Goal: Task Accomplishment & Management: Complete application form

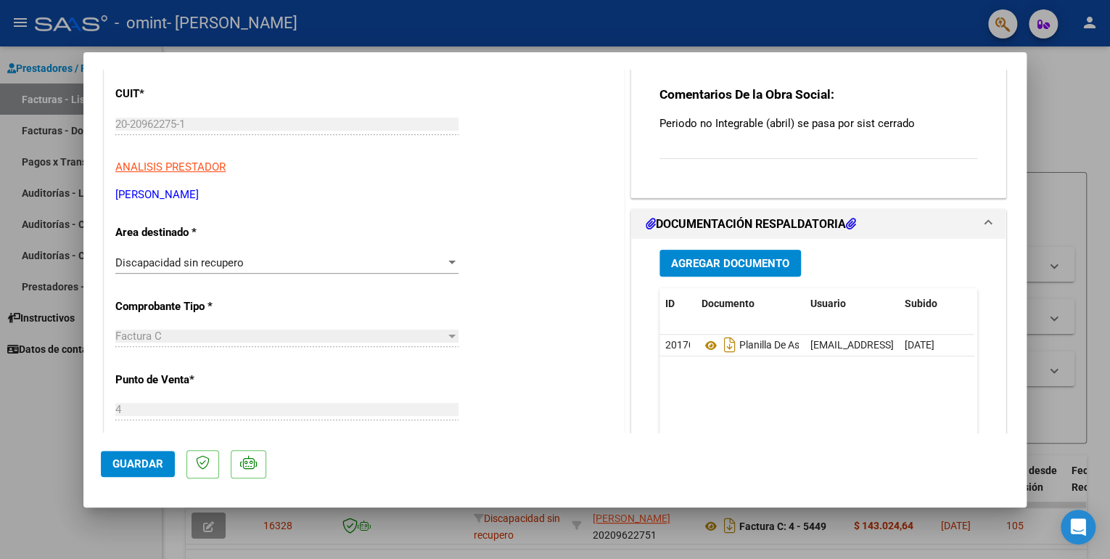
scroll to position [104, 0]
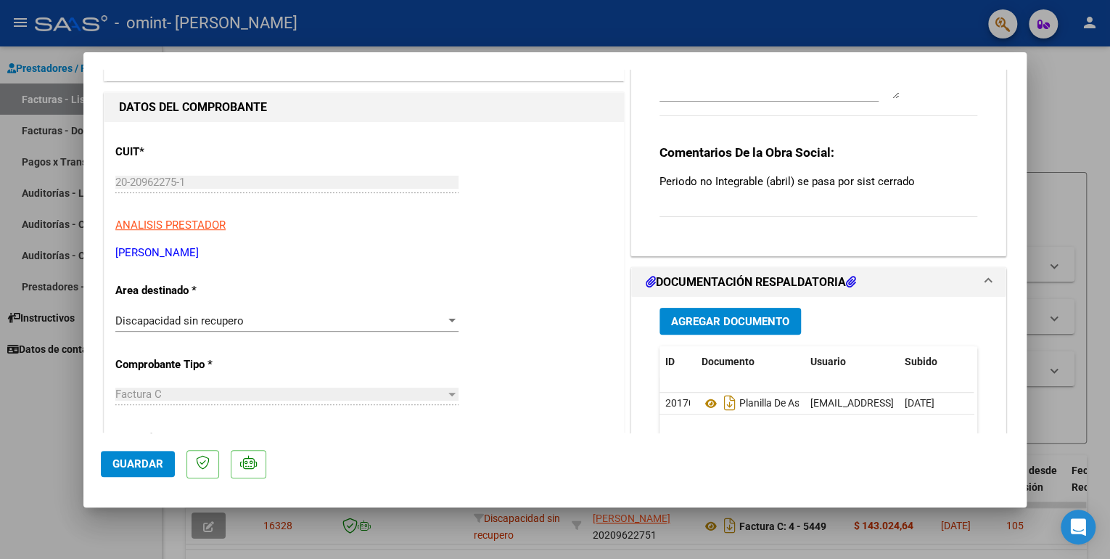
click at [52, 453] on div at bounding box center [555, 279] width 1110 height 559
type input "$ 0,00"
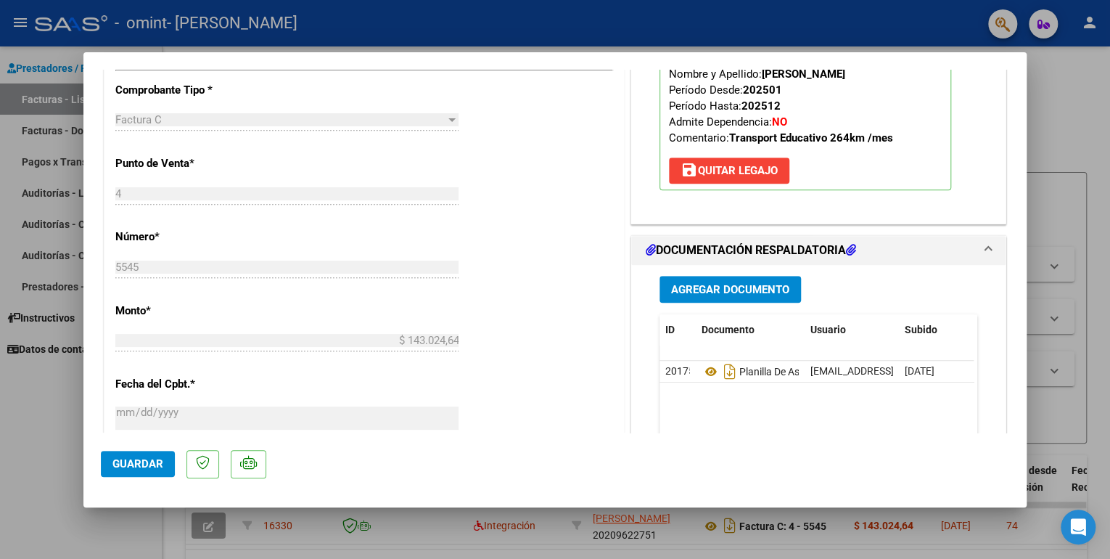
scroll to position [522, 0]
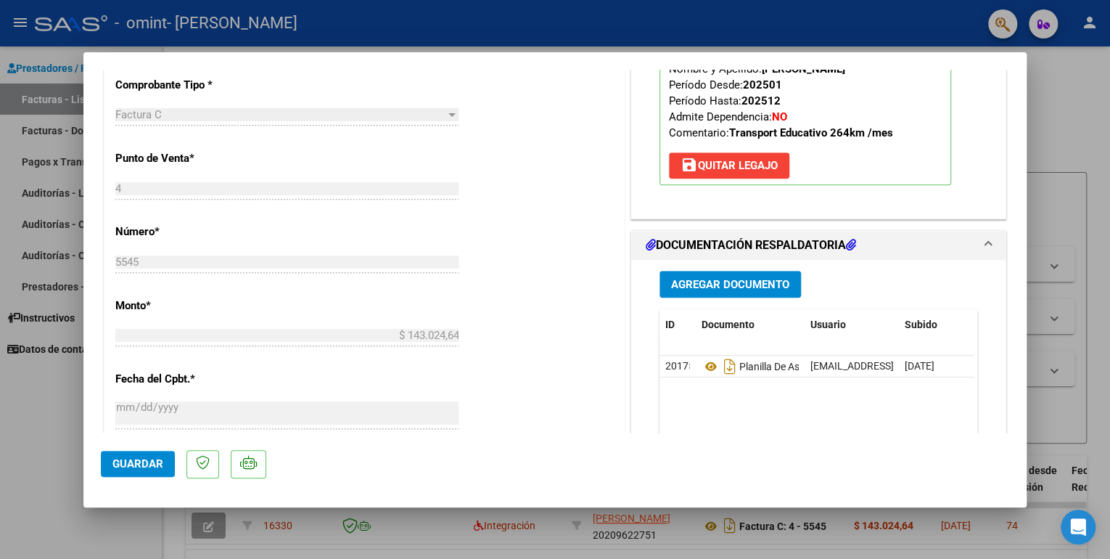
click at [59, 492] on div at bounding box center [555, 279] width 1110 height 559
type input "$ 0,00"
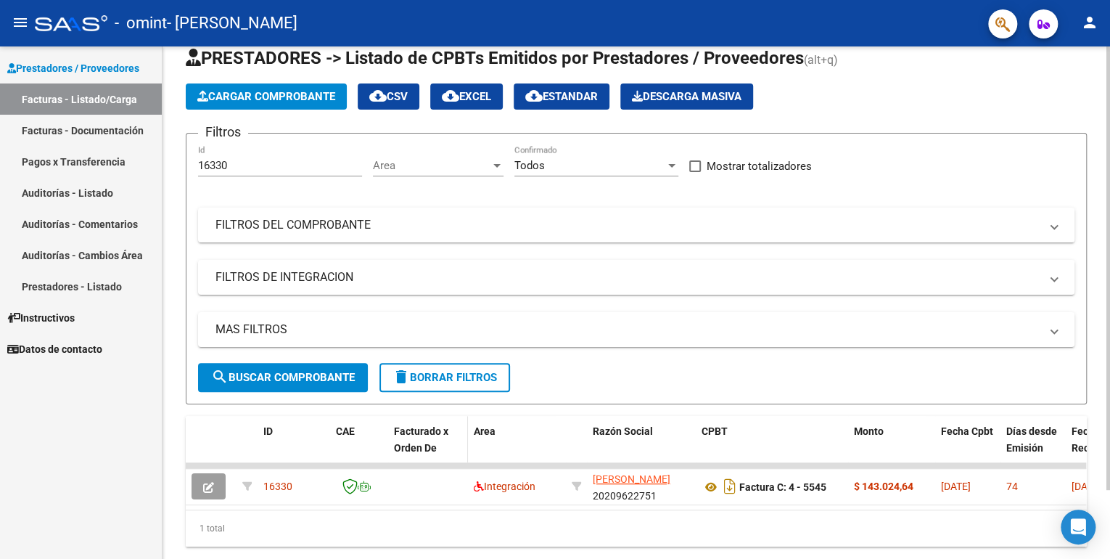
scroll to position [0, 0]
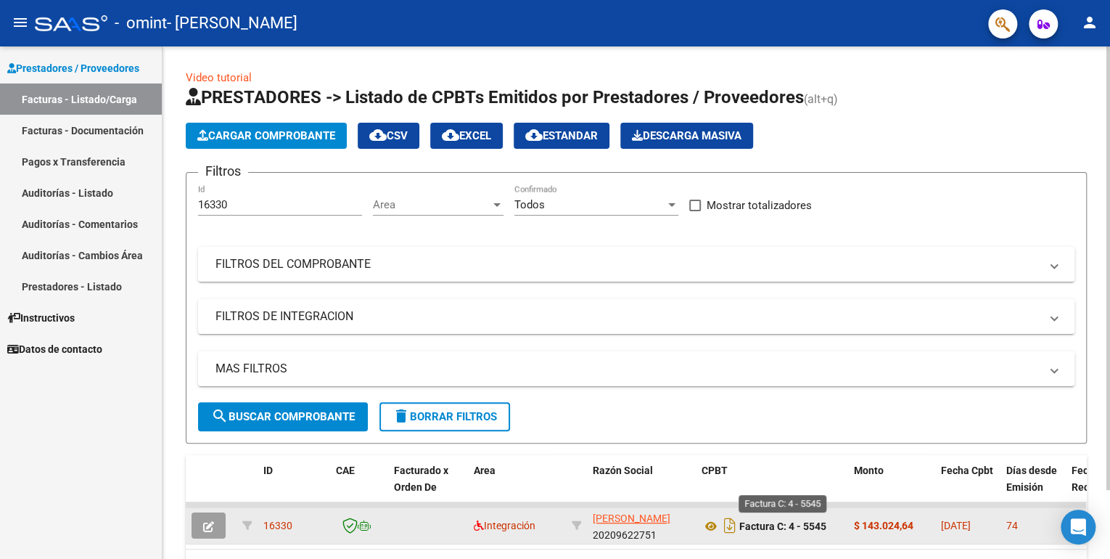
click at [760, 521] on strong "Factura C: 4 - 5545" at bounding box center [782, 526] width 87 height 12
click at [712, 525] on icon at bounding box center [711, 525] width 19 height 17
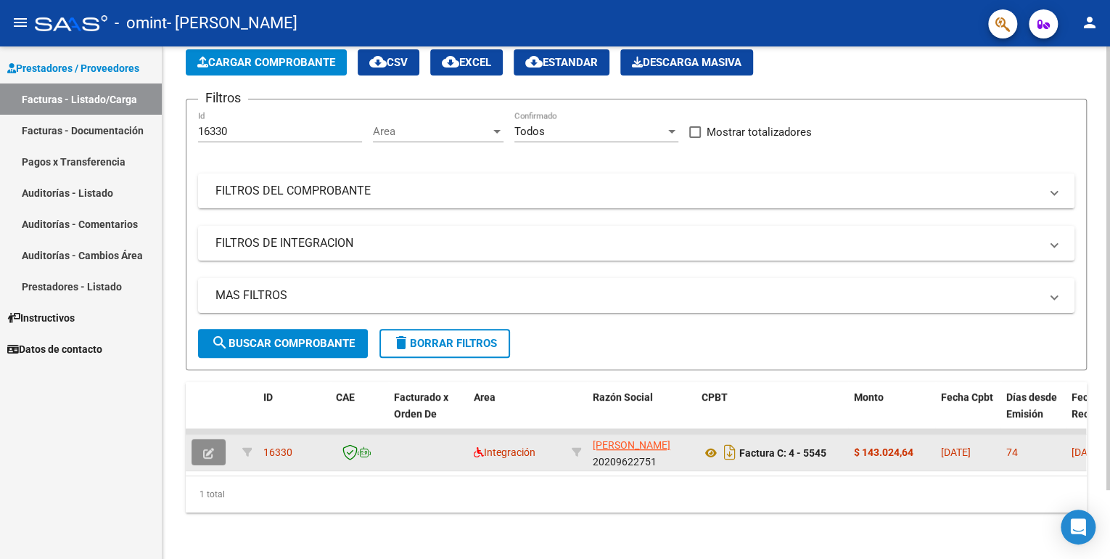
click at [209, 448] on icon "button" at bounding box center [208, 453] width 11 height 11
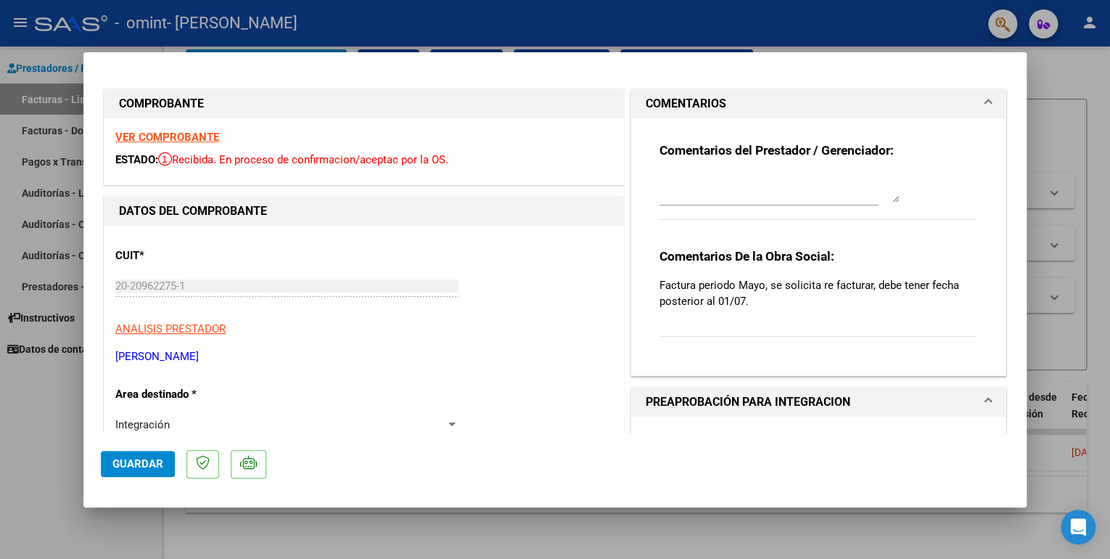
click at [370, 545] on div at bounding box center [555, 279] width 1110 height 559
type input "$ 0,00"
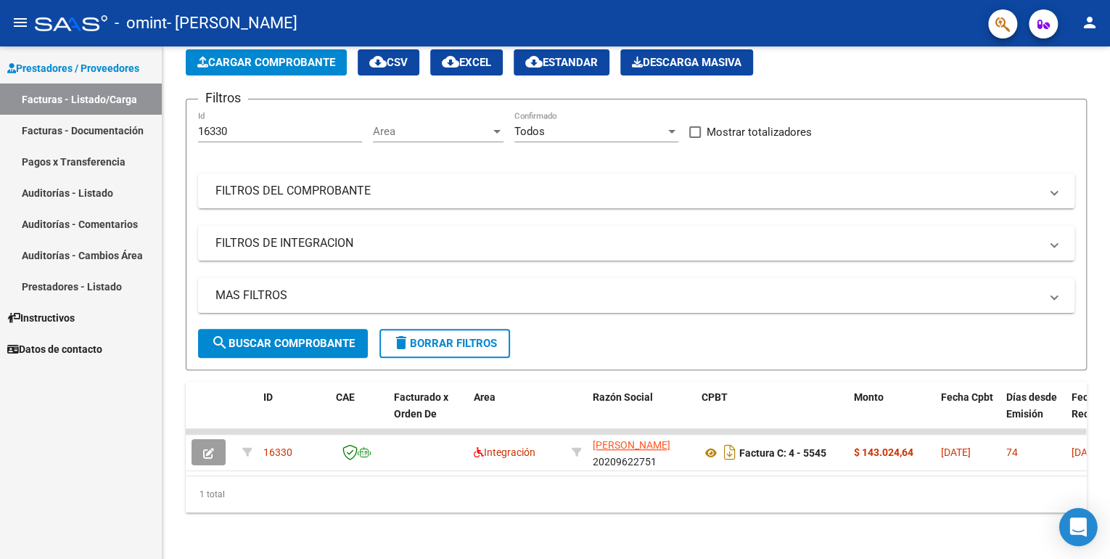
click at [1080, 534] on div "Open Intercom Messenger" at bounding box center [1078, 527] width 38 height 38
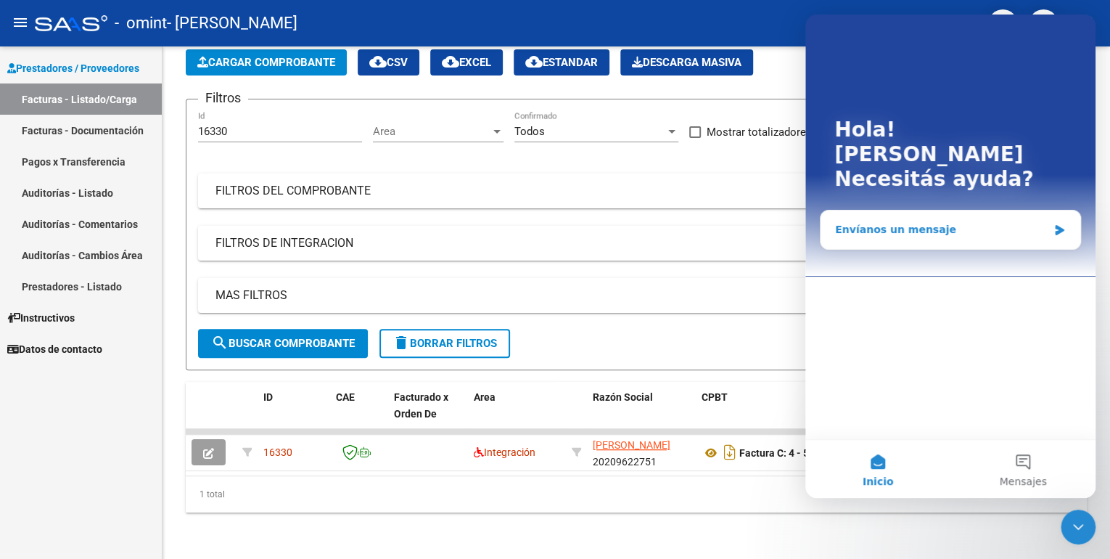
click at [1060, 225] on icon "Intercom Messenger" at bounding box center [1059, 230] width 9 height 10
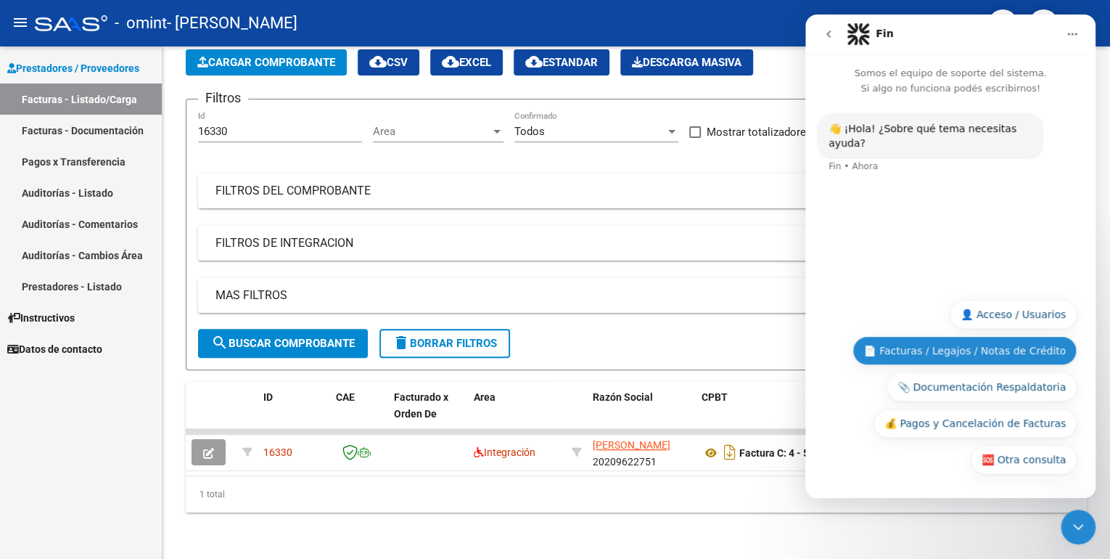
click at [916, 349] on button "📄 Facturas / Legajos / Notas de Crédito" at bounding box center [964, 350] width 224 height 29
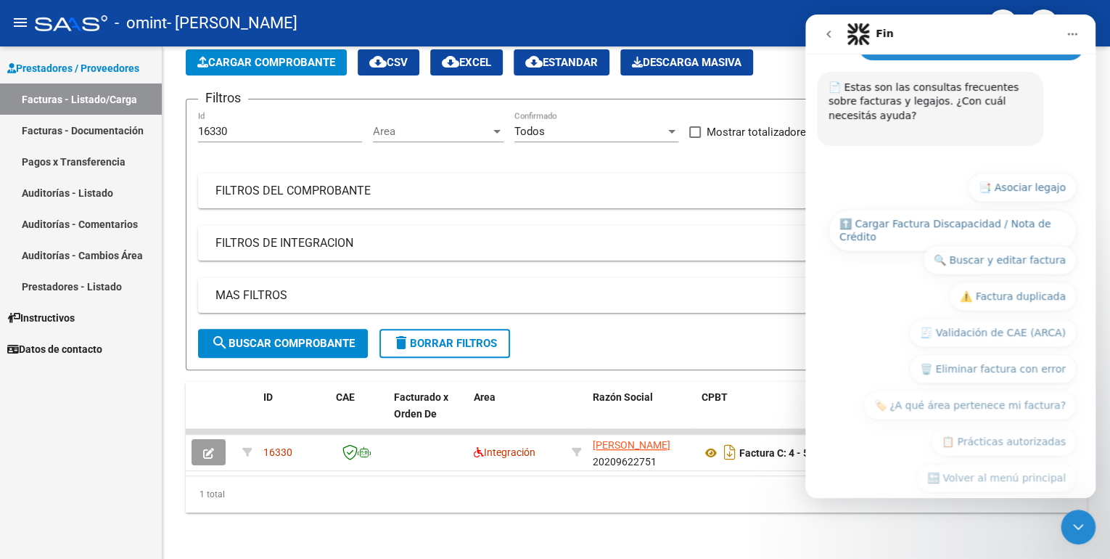
scroll to position [146, 0]
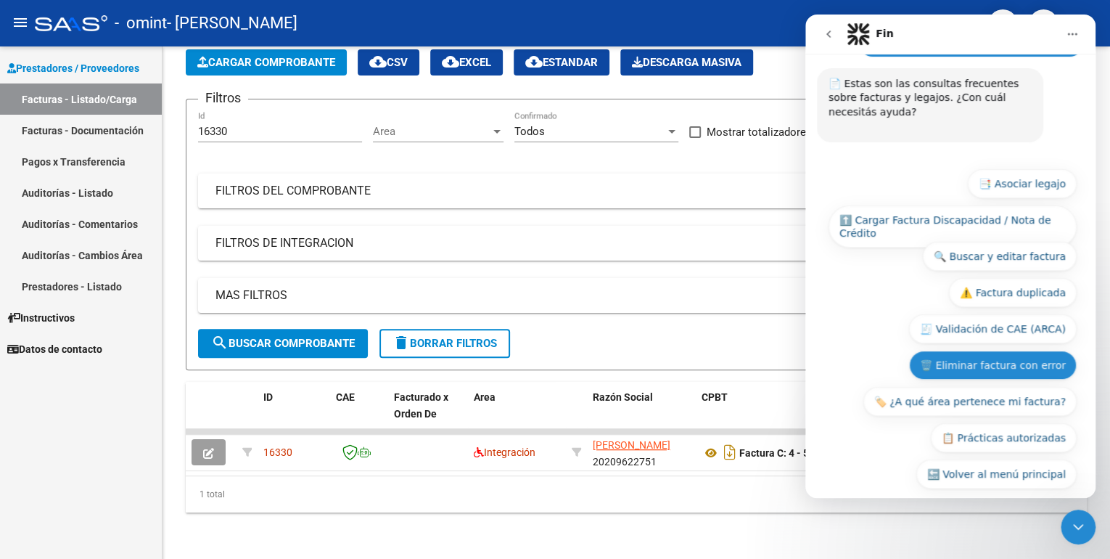
click at [988, 356] on button "🗑️ Eliminar factura con error" at bounding box center [993, 364] width 168 height 29
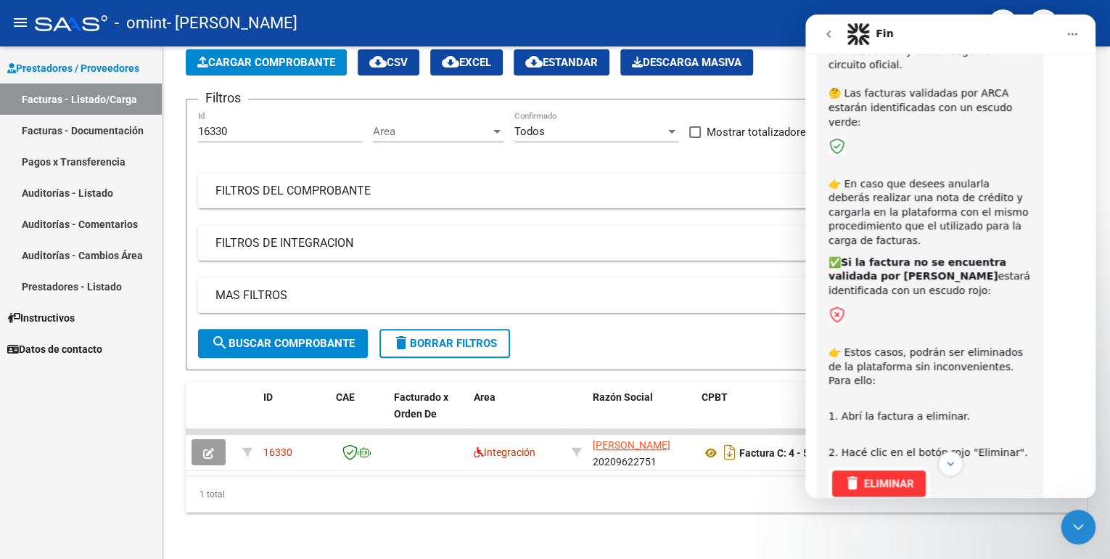
scroll to position [372, 0]
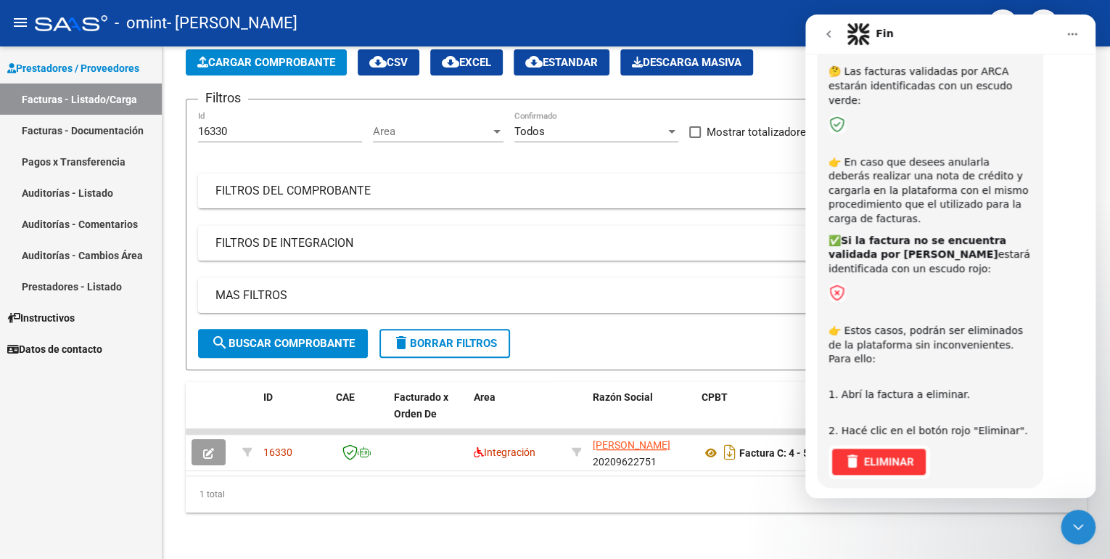
click at [1010, 514] on button "⏭️ Continuar" at bounding box center [1033, 528] width 87 height 29
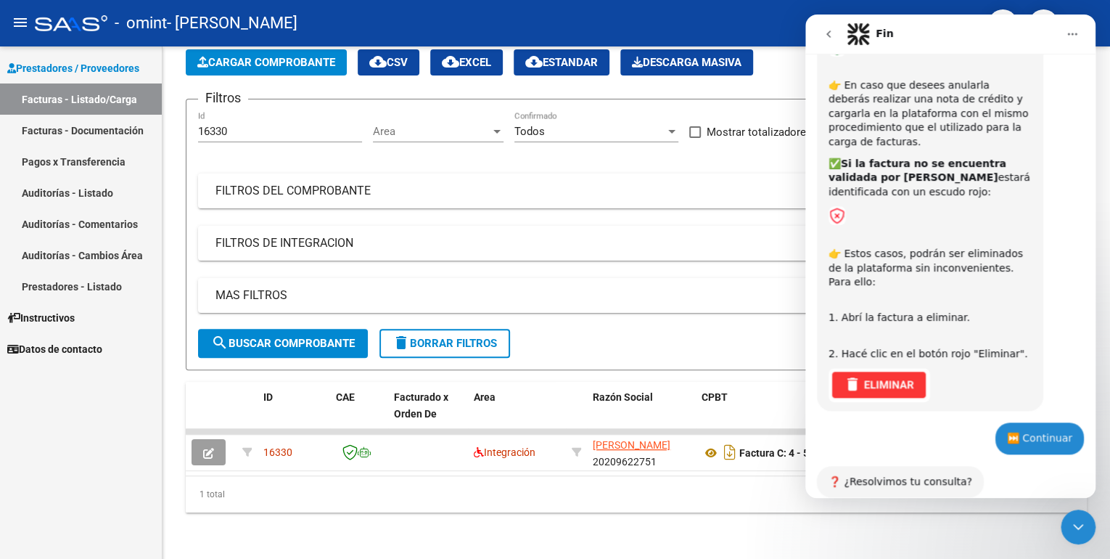
scroll to position [493, 0]
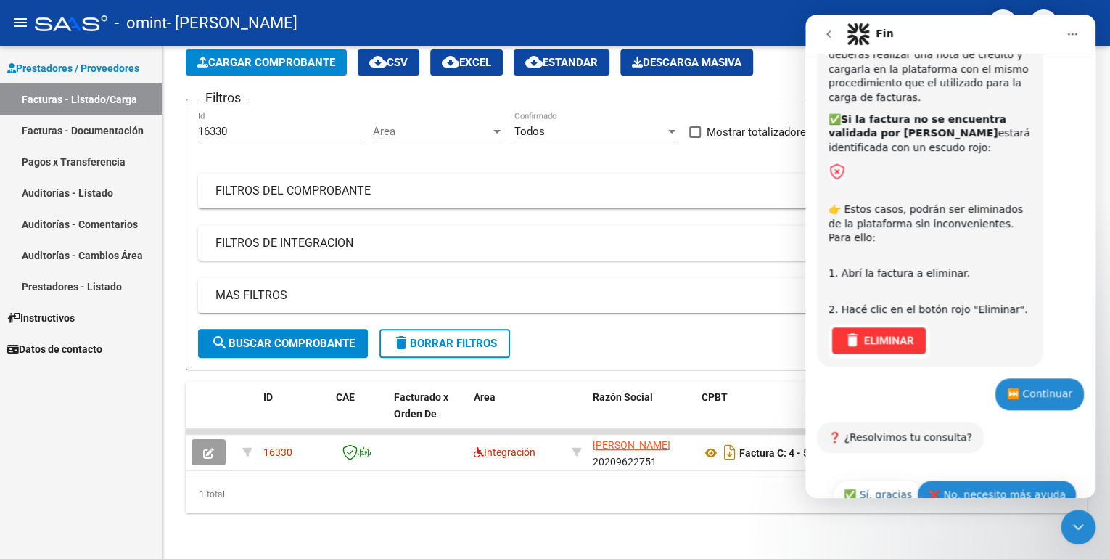
click at [1000, 480] on button "❌ No, necesito más ayuda" at bounding box center [997, 494] width 160 height 29
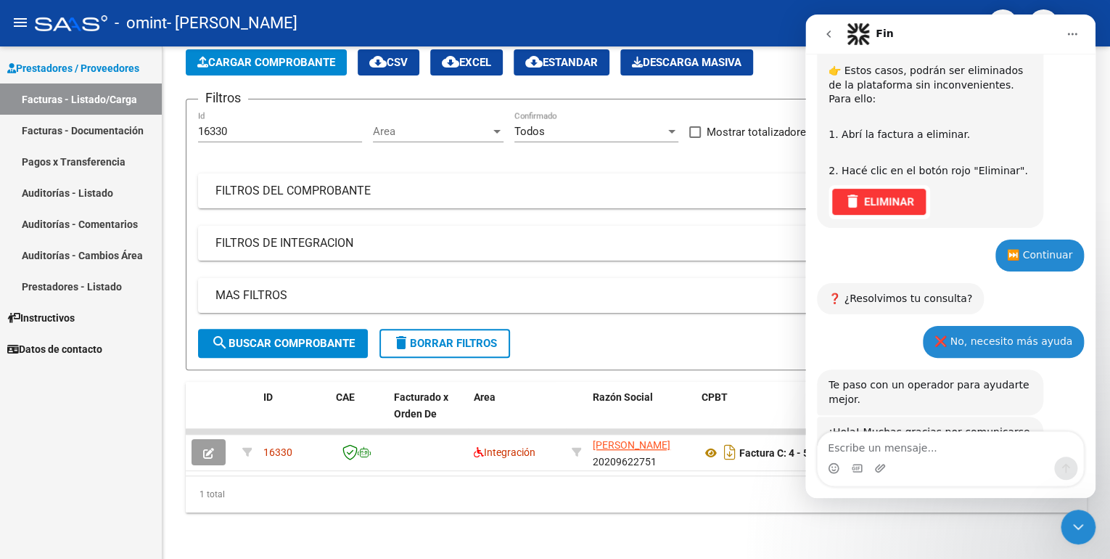
scroll to position [636, 0]
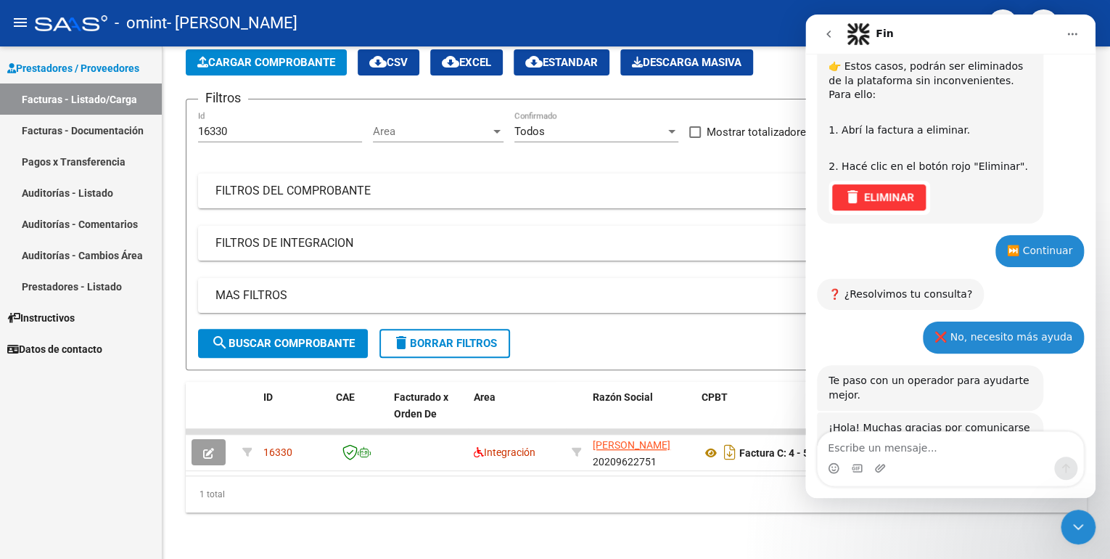
click at [920, 453] on textarea "Escribe un mensaje..." at bounding box center [951, 444] width 266 height 25
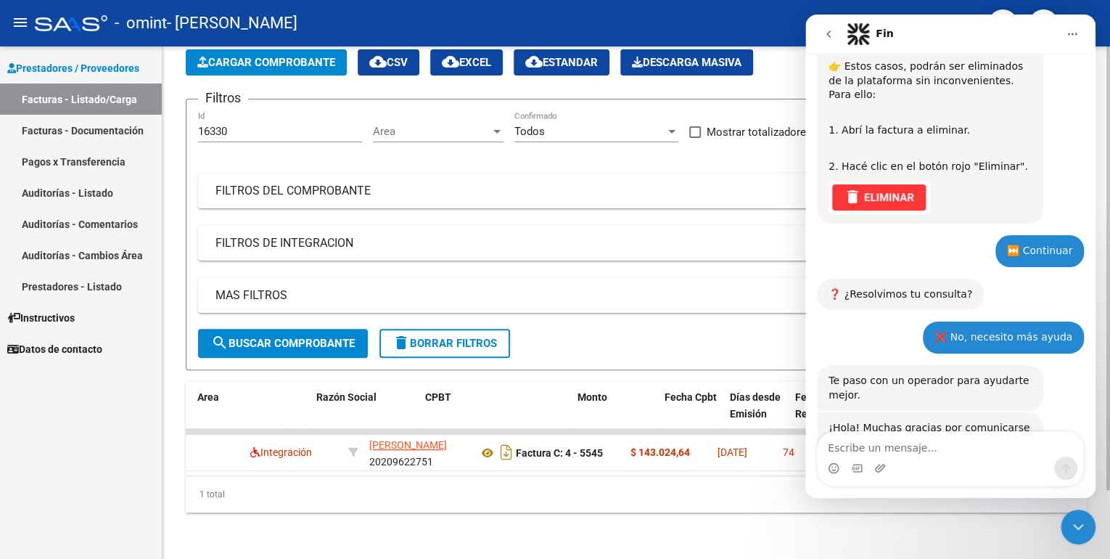
scroll to position [0, 296]
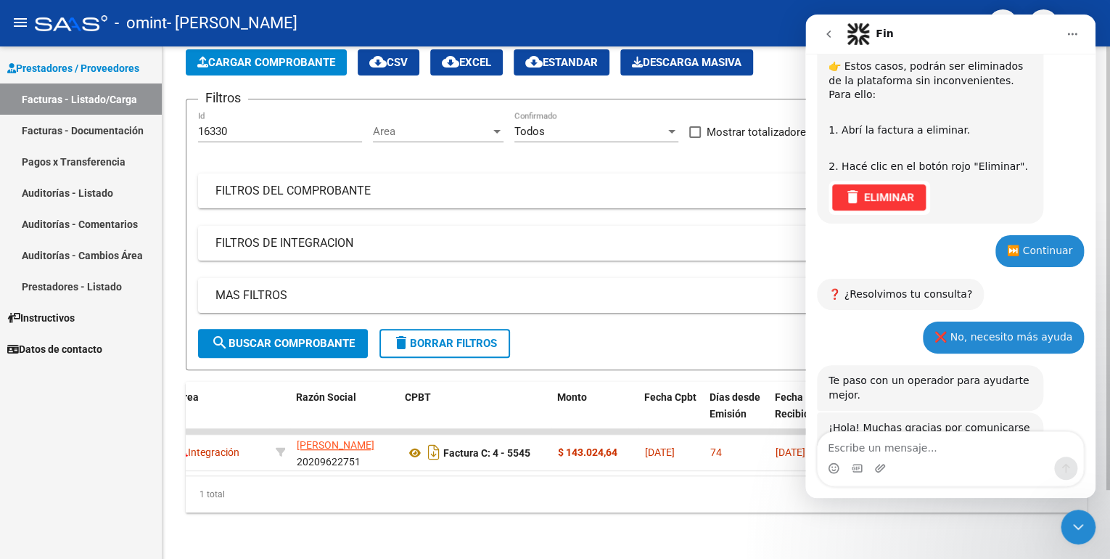
type textarea "t"
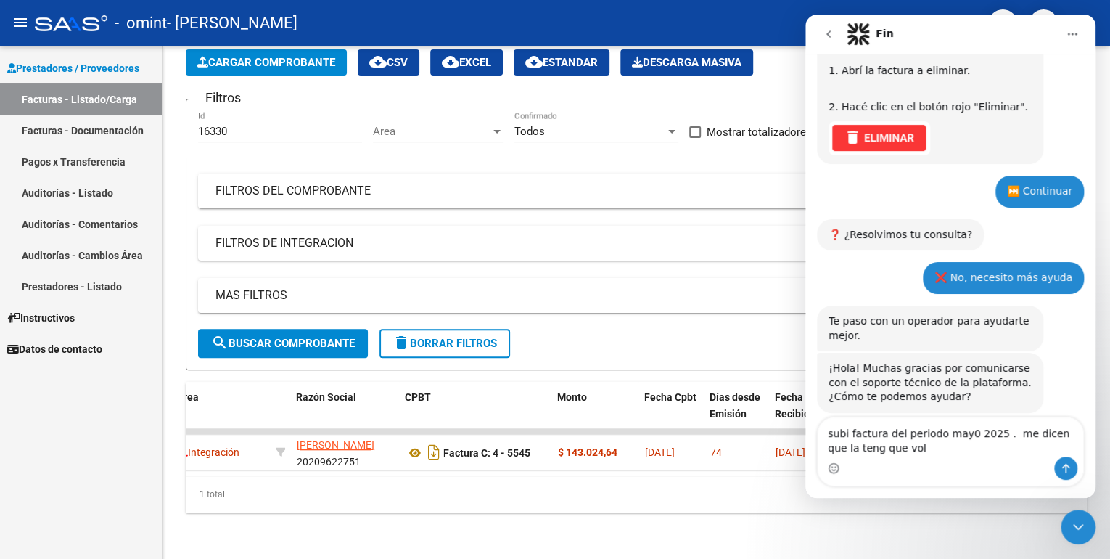
scroll to position [694, 0]
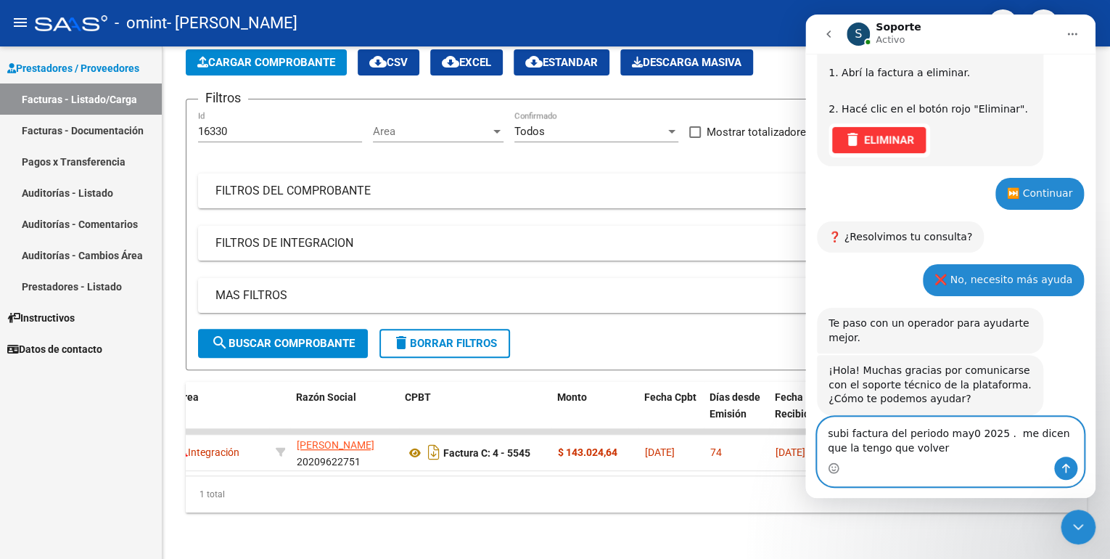
click at [905, 451] on textarea "subi factura del periodo may0 2025 . me dicen que la tengo que volver" at bounding box center [951, 436] width 266 height 39
click at [907, 453] on textarea "subi factura del periodo may0 2025 . me dicen que la tengo que volver" at bounding box center [951, 436] width 266 height 39
click at [911, 451] on textarea "subi factura del periodo may0 2025 . me dicen que la tengo que volver" at bounding box center [951, 436] width 266 height 39
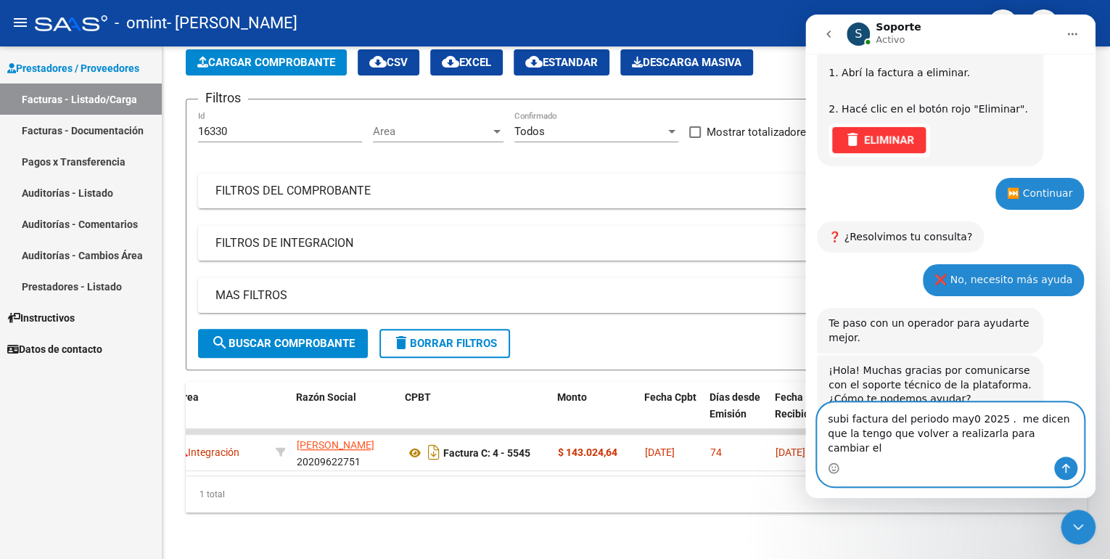
click at [1032, 450] on textarea "subi factura del periodo may0 2025 . me dicen que la tengo que volver a realiza…" at bounding box center [951, 430] width 266 height 54
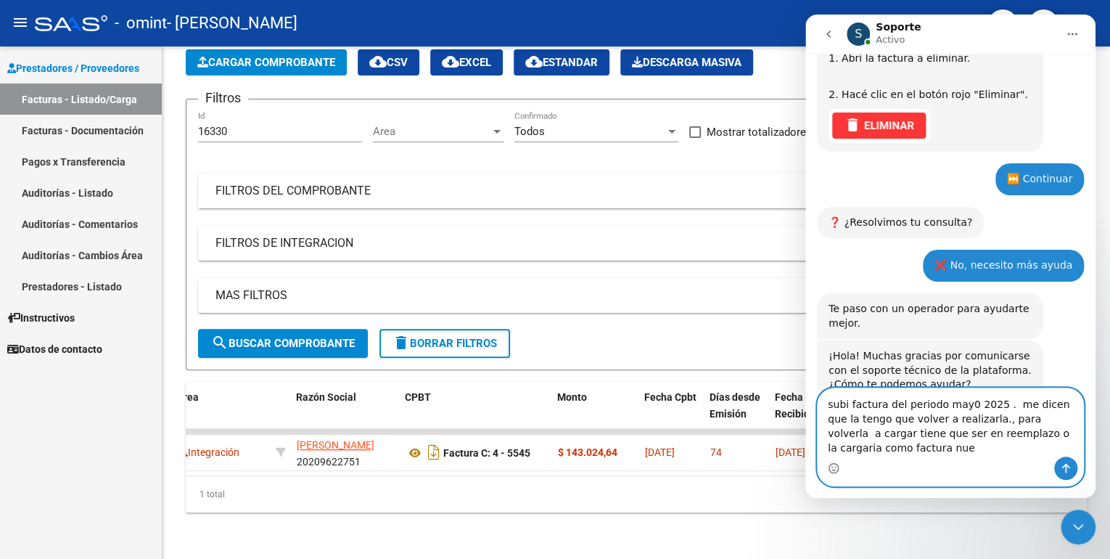
scroll to position [723, 0]
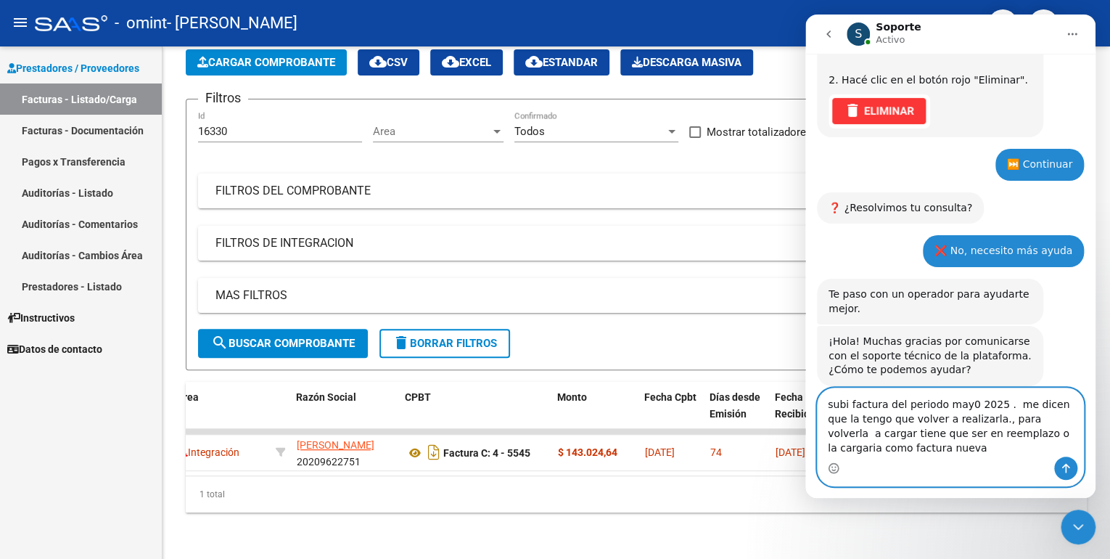
type textarea "subi factura del periodo may0 2025 . me dicen que la tengo que volver a realiza…"
click at [1066, 467] on icon "Enviar un mensaje…" at bounding box center [1066, 468] width 8 height 9
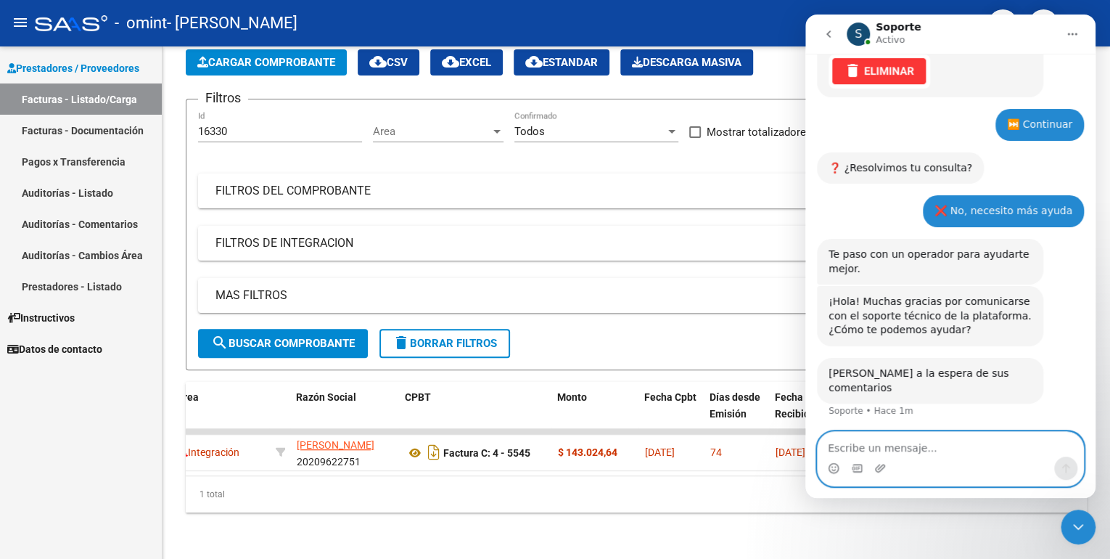
scroll to position [765, 0]
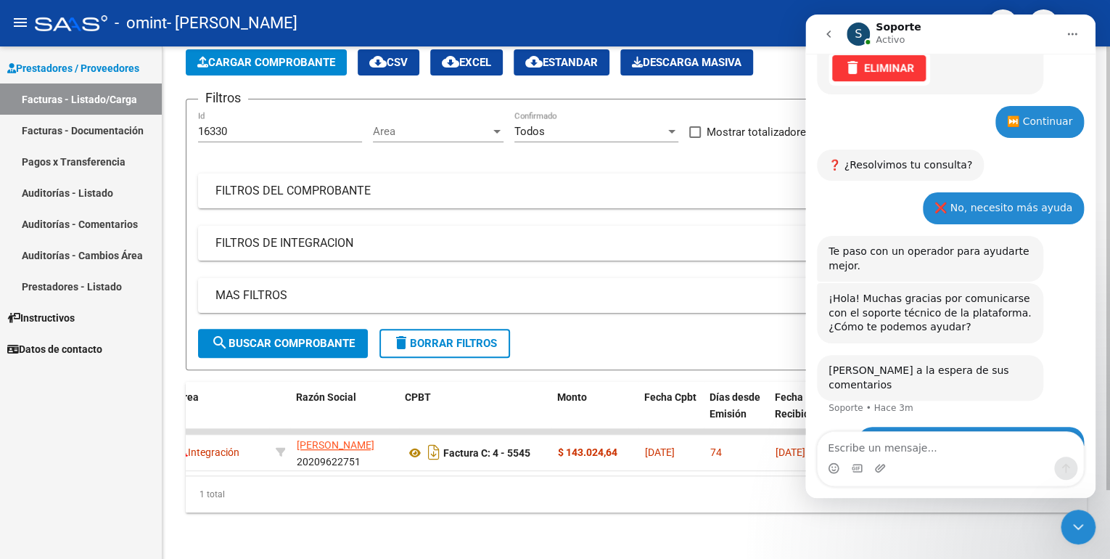
click at [588, 543] on div "Video tutorial PRESTADORES -> Listado de CPBTs Emitidos por Prestadores / Prove…" at bounding box center [637, 265] width 948 height 585
click at [244, 56] on span "Cargar Comprobante" at bounding box center [266, 62] width 138 height 13
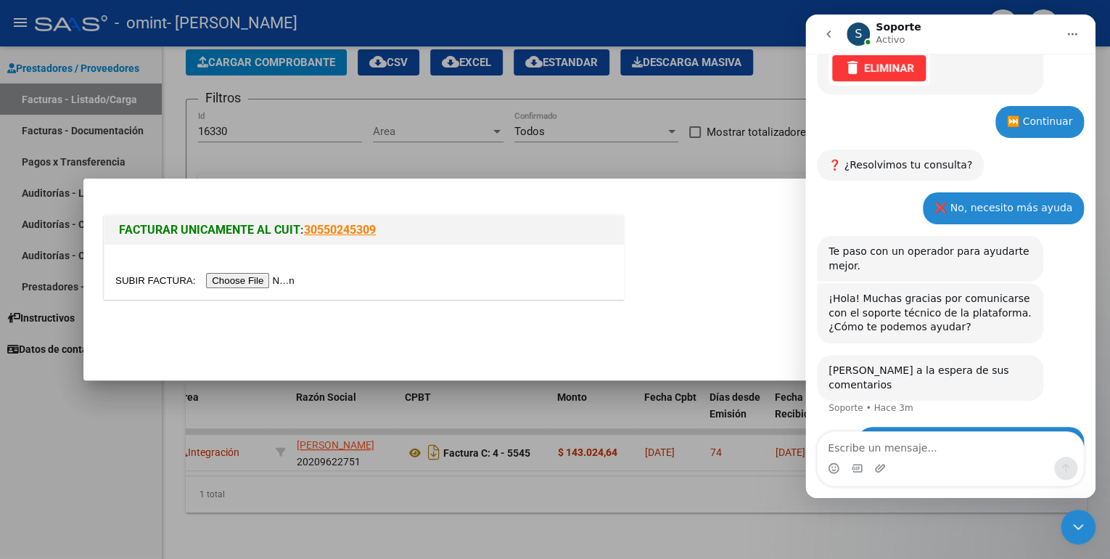
click at [238, 283] on input "file" at bounding box center [207, 280] width 184 height 15
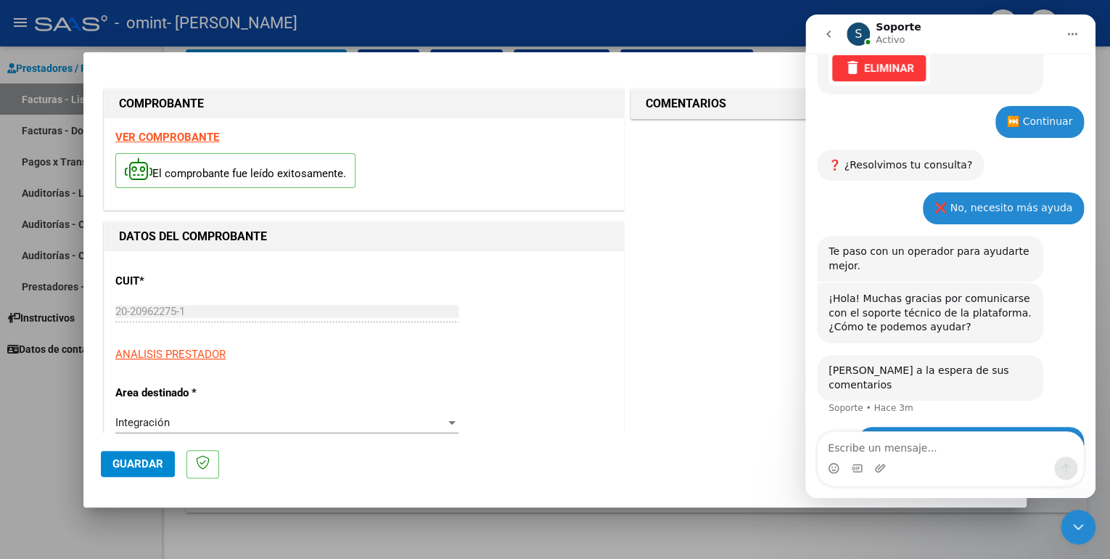
click at [1050, 38] on div "S Soporte Activo" at bounding box center [952, 34] width 210 height 25
click at [1109, 107] on html "menu - omint - [PERSON_NAME] person Prestadores / Proveedores Facturas - Listad…" at bounding box center [555, 279] width 1110 height 559
click at [826, 31] on icon "go back" at bounding box center [829, 34] width 12 height 12
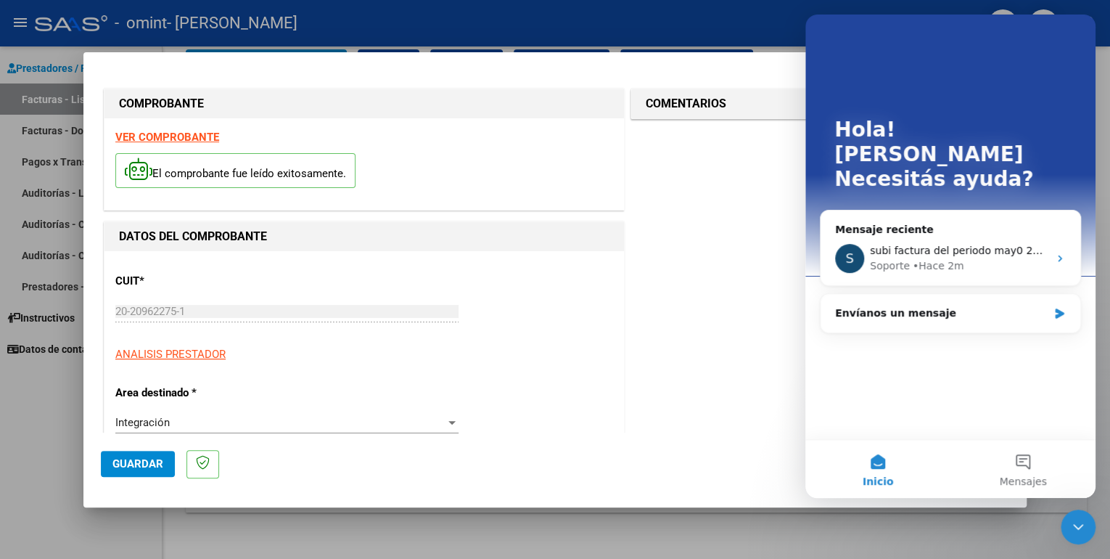
click at [879, 473] on button "Inicio" at bounding box center [877, 469] width 145 height 58
click at [820, 90] on div "Hola! [PERSON_NAME] ayuda?" at bounding box center [950, 158] width 261 height 286
click at [752, 35] on div at bounding box center [555, 279] width 1110 height 559
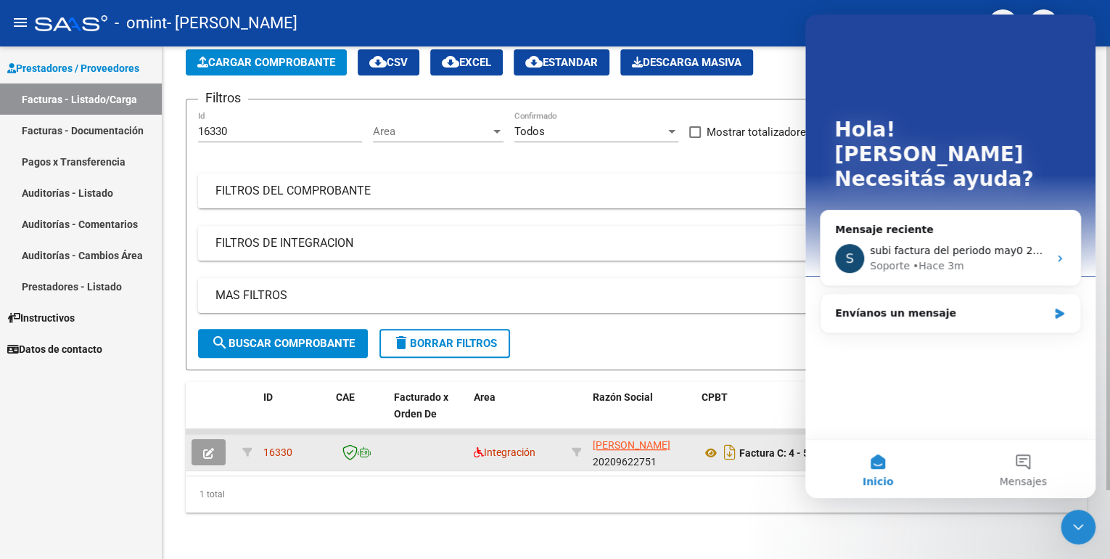
click at [207, 448] on icon "button" at bounding box center [208, 453] width 11 height 11
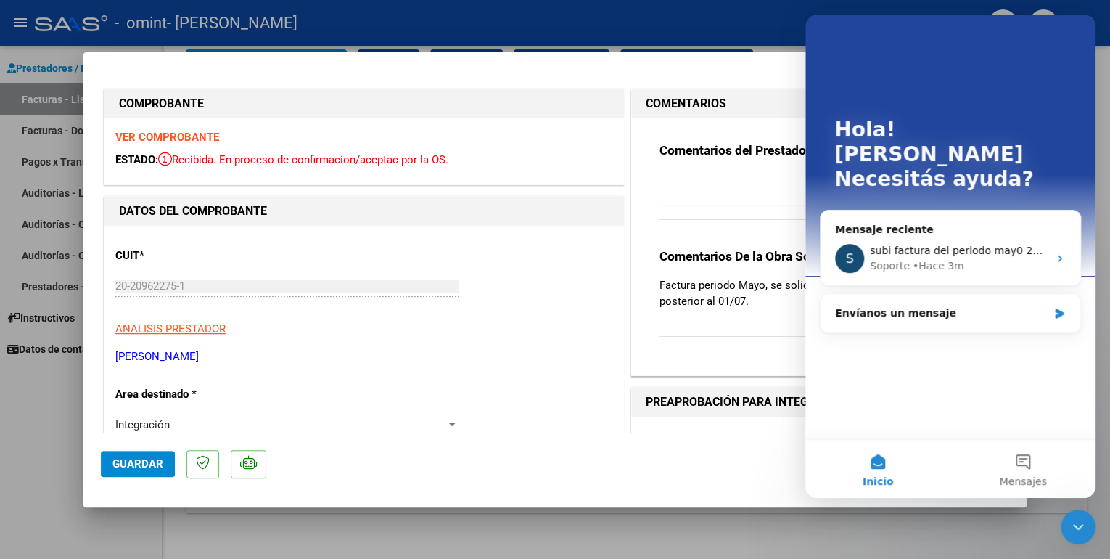
click at [525, 446] on mat-dialog-actions "Guardar" at bounding box center [555, 460] width 908 height 57
click at [932, 47] on div "Intercom Messenger" at bounding box center [950, 52] width 232 height 29
drag, startPoint x: 1042, startPoint y: 88, endPoint x: 1080, endPoint y: 105, distance: 41.6
click at [1047, 96] on div "Hola! [PERSON_NAME] ayuda?" at bounding box center [950, 158] width 261 height 286
click at [1075, 137] on div "Hola! [PERSON_NAME] ayuda?" at bounding box center [950, 158] width 261 height 286
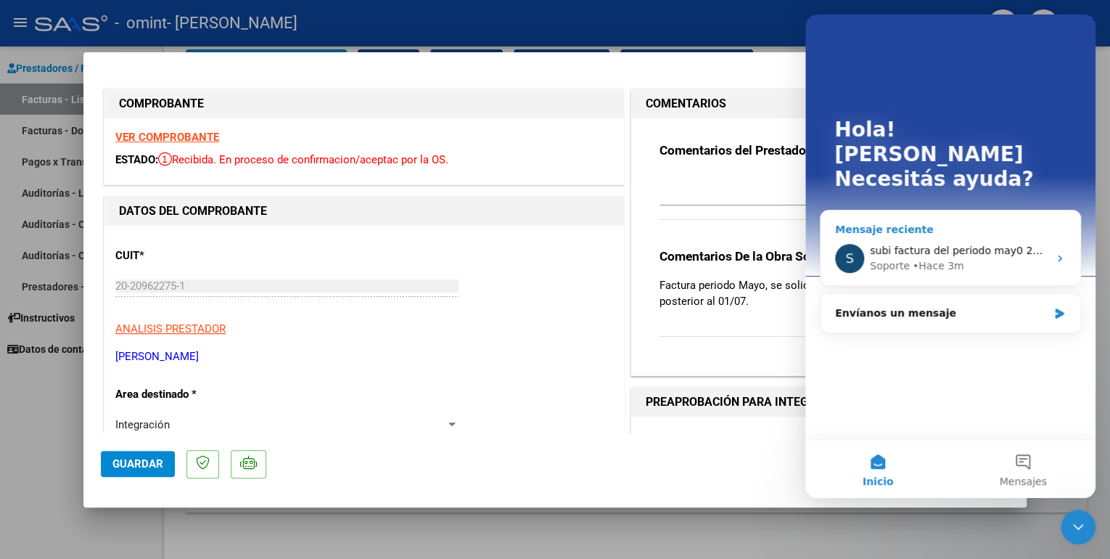
click at [845, 244] on div "S" at bounding box center [849, 258] width 29 height 29
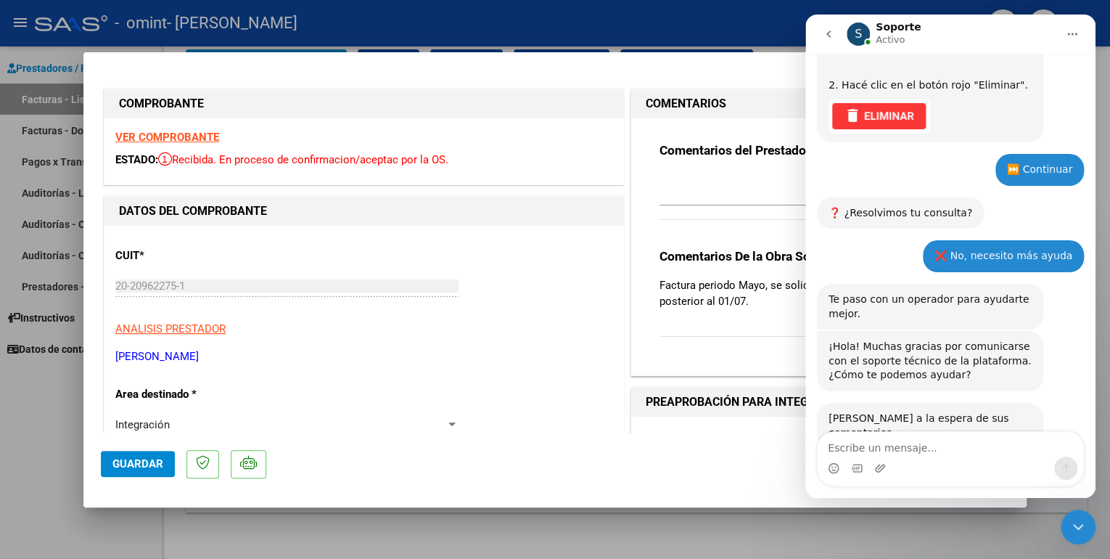
scroll to position [765, 0]
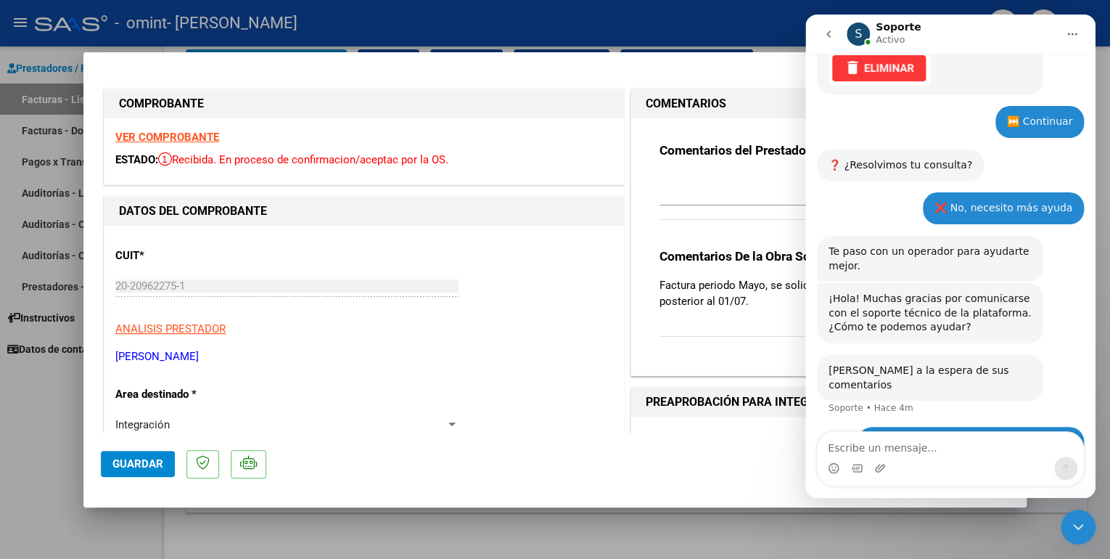
click at [827, 30] on icon "go back" at bounding box center [829, 34] width 12 height 12
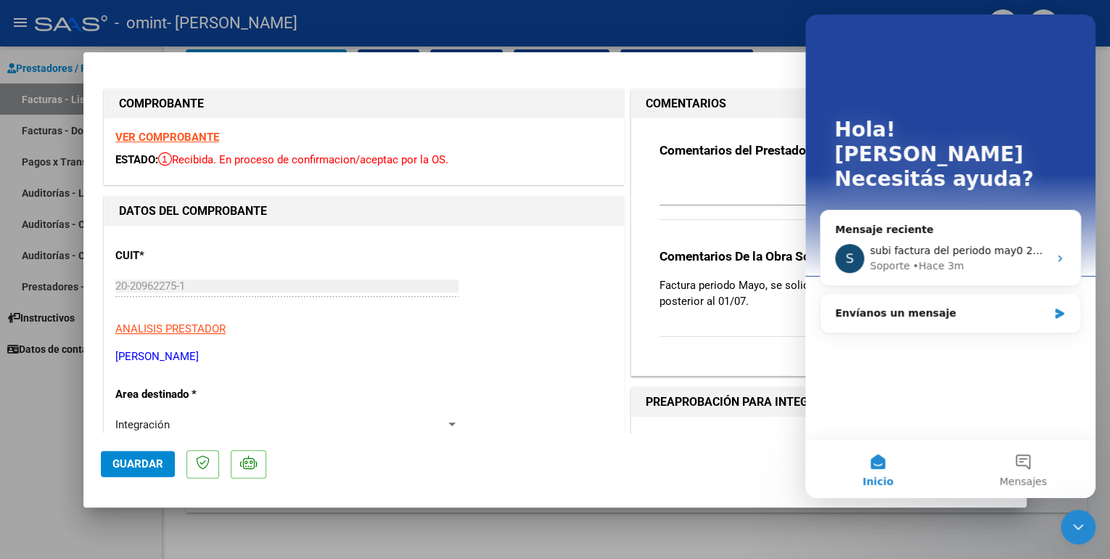
scroll to position [0, 0]
click at [787, 33] on div at bounding box center [555, 279] width 1110 height 559
type input "$ 0,00"
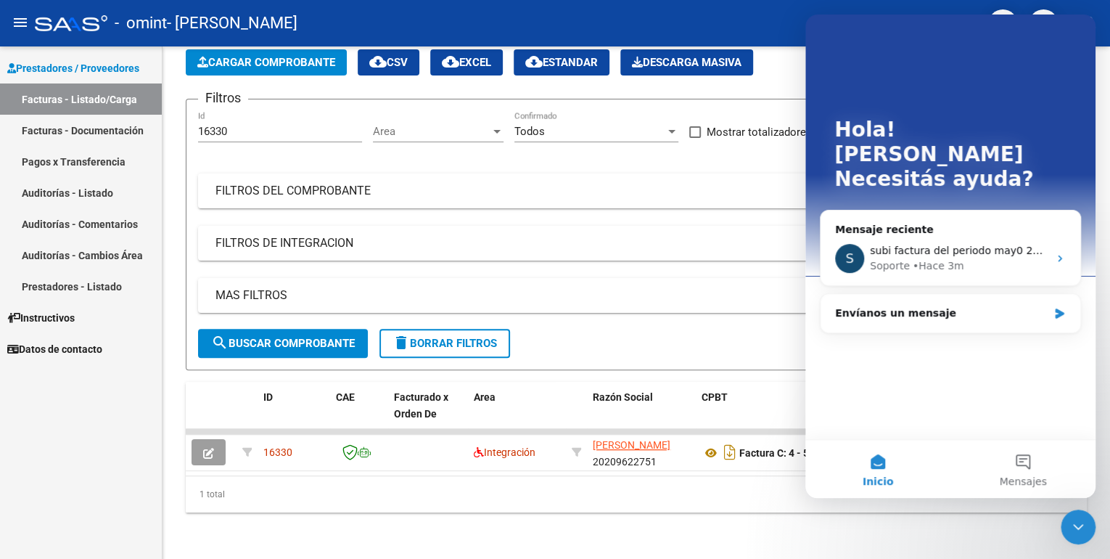
click at [711, 17] on div "- [PERSON_NAME]" at bounding box center [506, 23] width 942 height 32
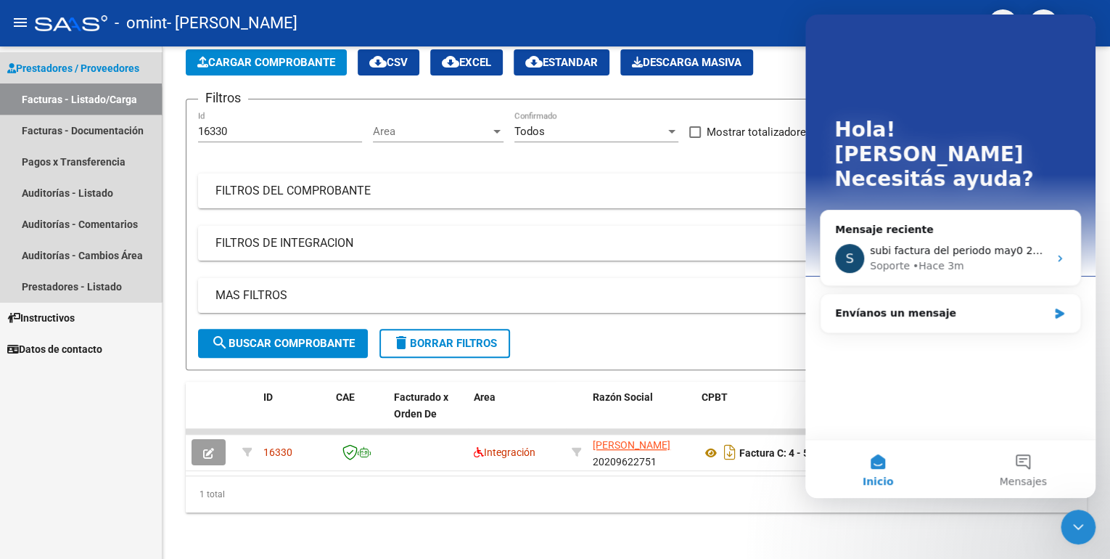
click at [41, 102] on link "Facturas - Listado/Carga" at bounding box center [81, 98] width 162 height 31
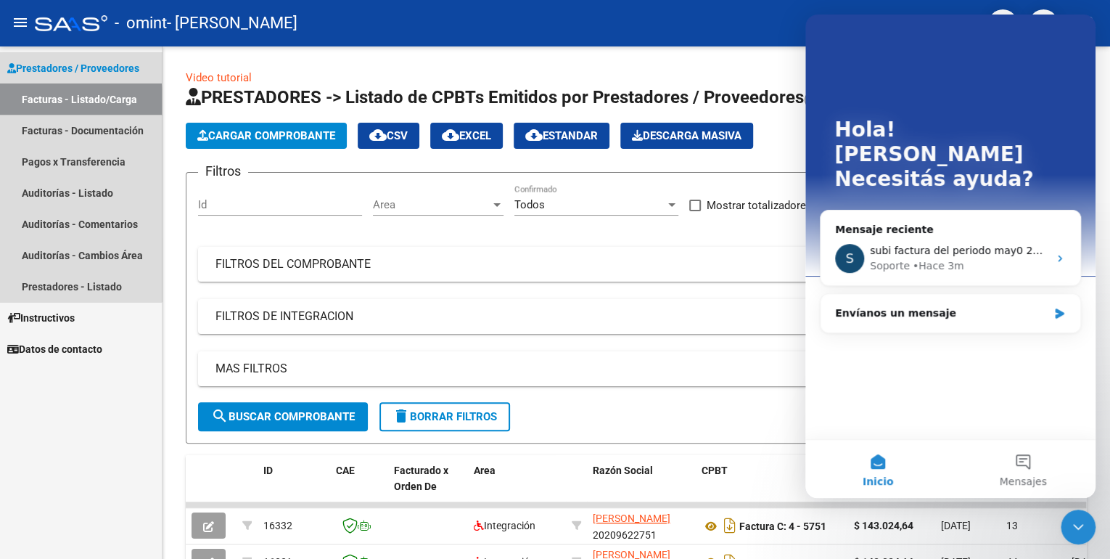
click at [44, 102] on link "Facturas - Listado/Carga" at bounding box center [81, 98] width 162 height 31
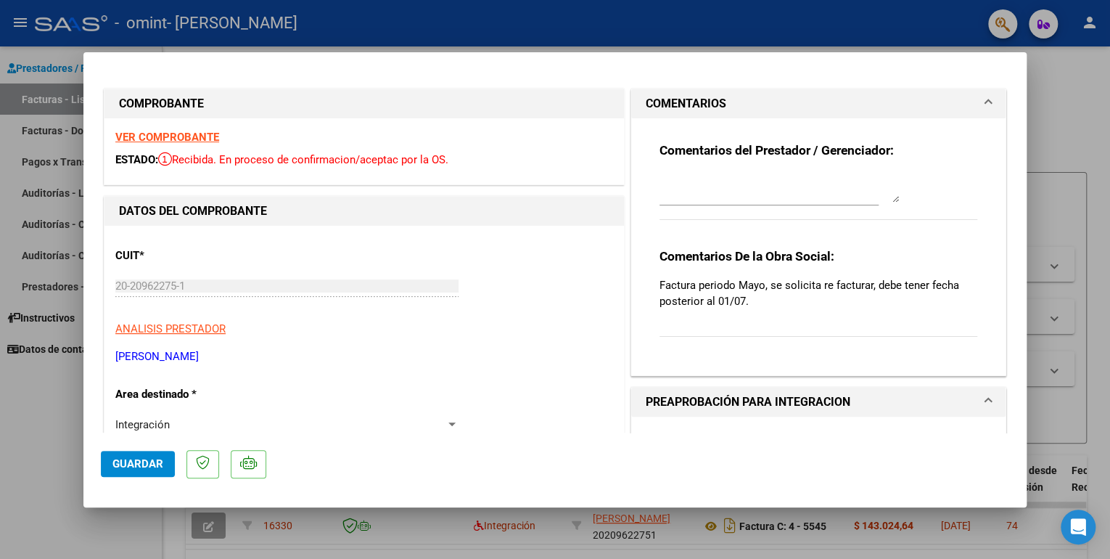
click at [403, 29] on div at bounding box center [555, 279] width 1110 height 559
type input "$ 0,00"
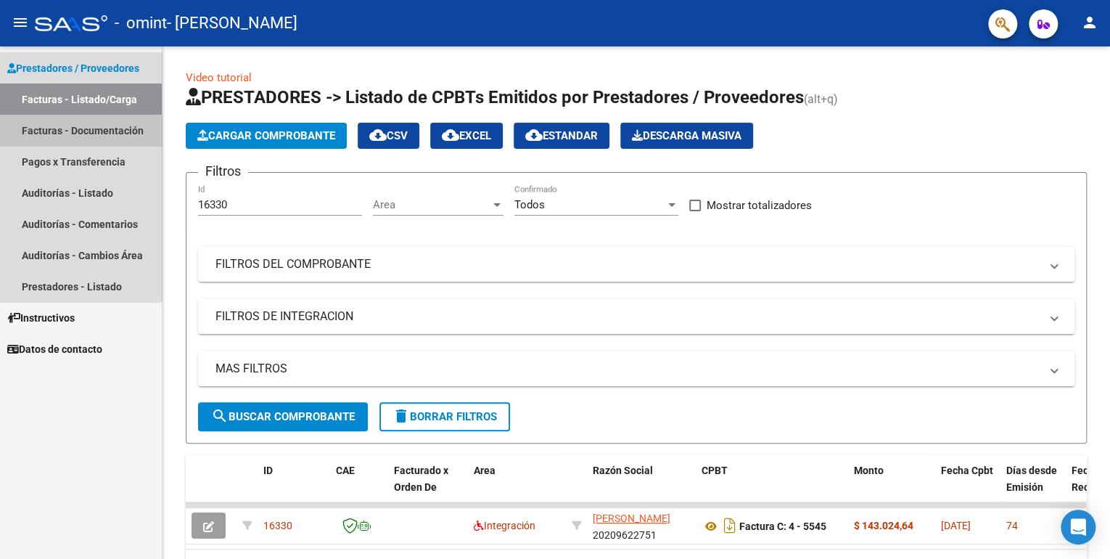
click at [73, 133] on link "Facturas - Documentación" at bounding box center [81, 130] width 162 height 31
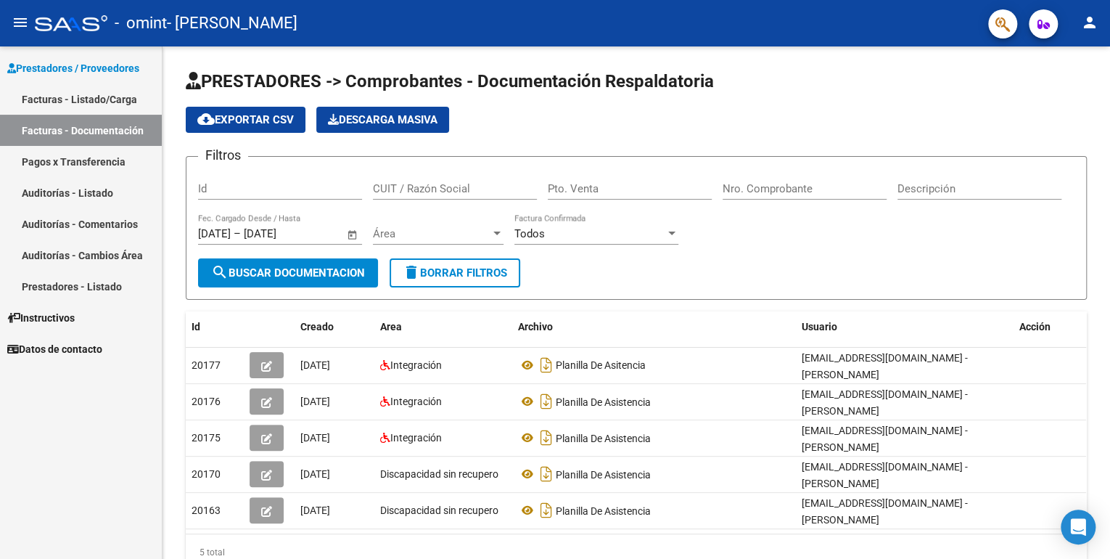
click at [84, 99] on link "Facturas - Listado/Carga" at bounding box center [81, 98] width 162 height 31
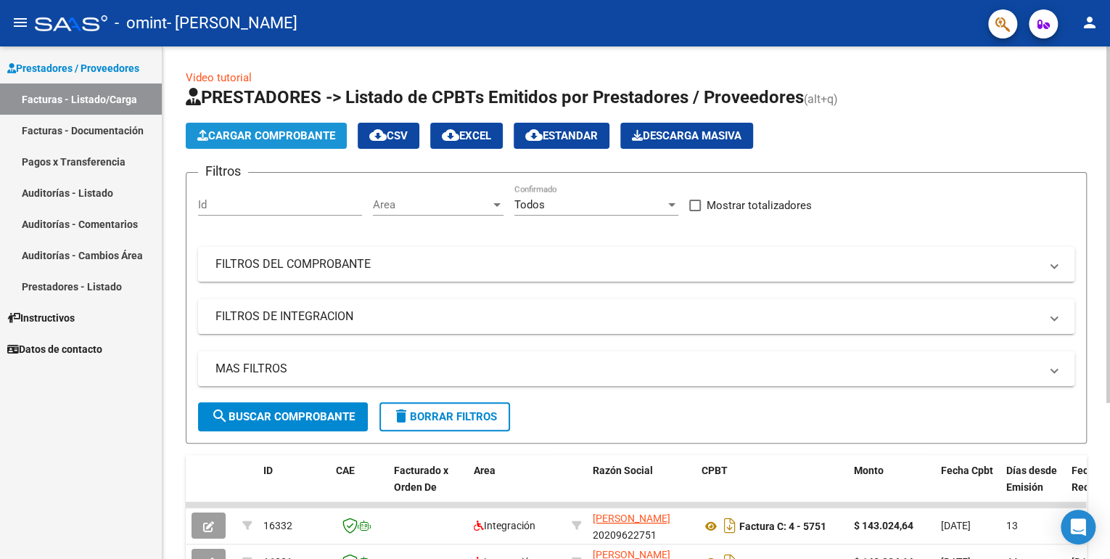
click at [229, 137] on span "Cargar Comprobante" at bounding box center [266, 135] width 138 height 13
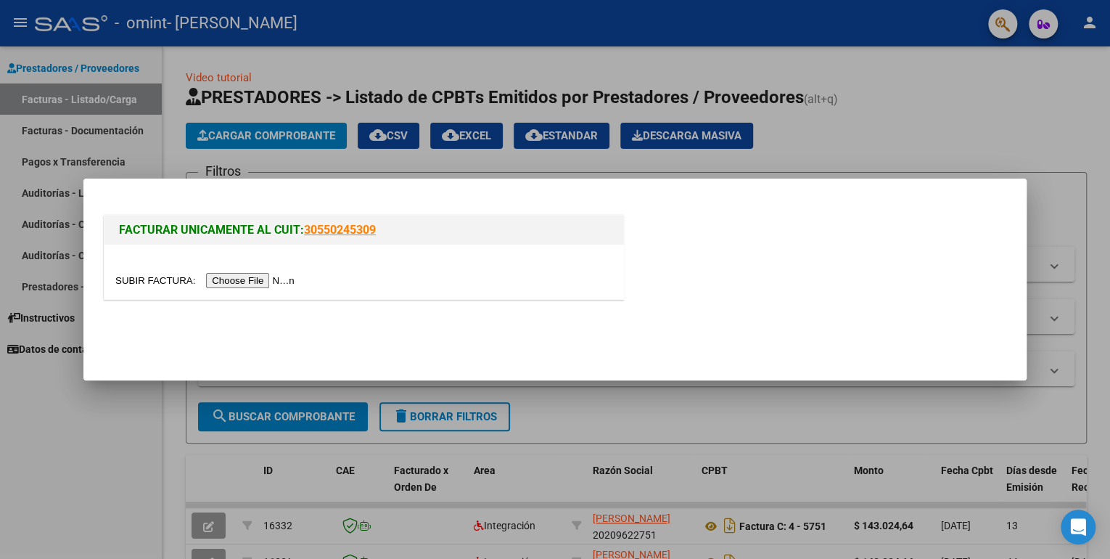
click at [249, 282] on input "file" at bounding box center [207, 280] width 184 height 15
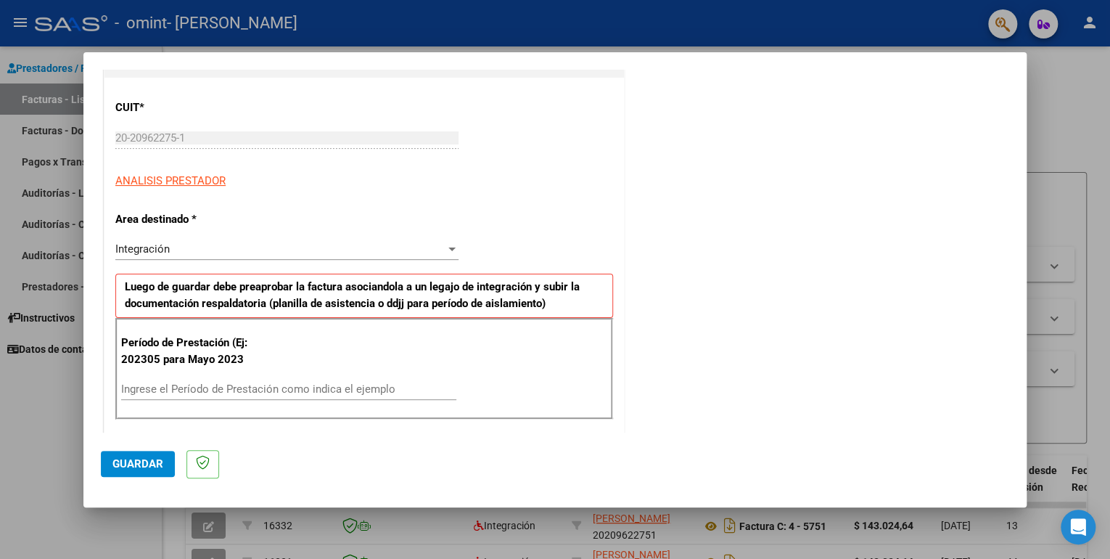
scroll to position [174, 0]
click at [448, 247] on div at bounding box center [451, 249] width 7 height 4
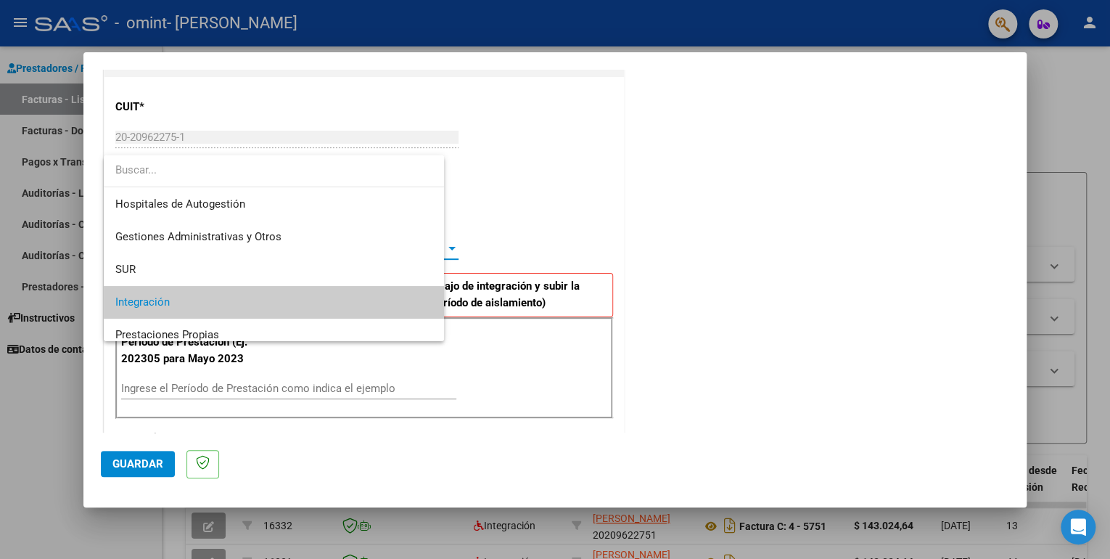
scroll to position [54, 0]
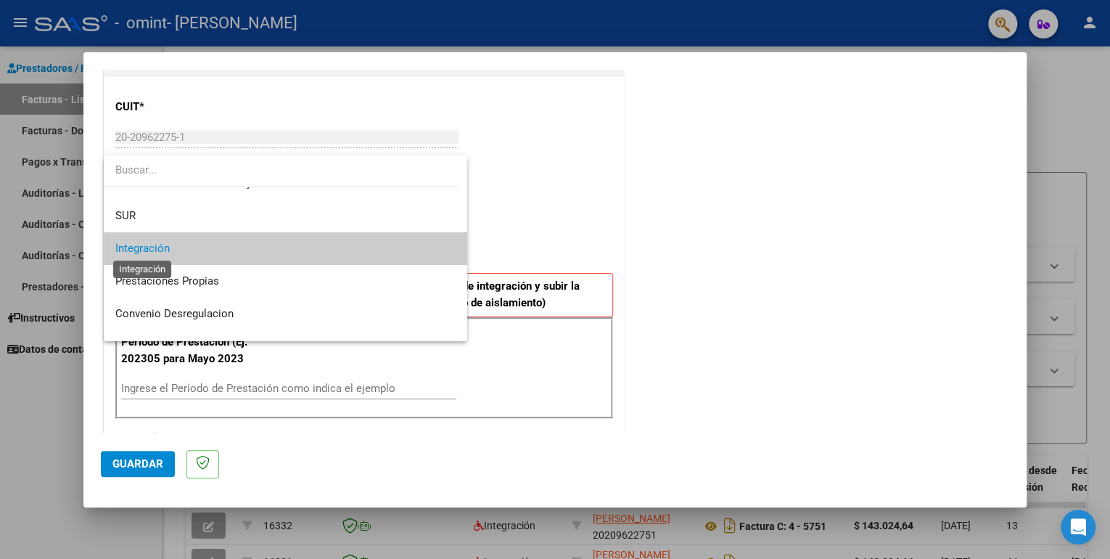
click at [133, 250] on span "Integración" at bounding box center [142, 248] width 54 height 13
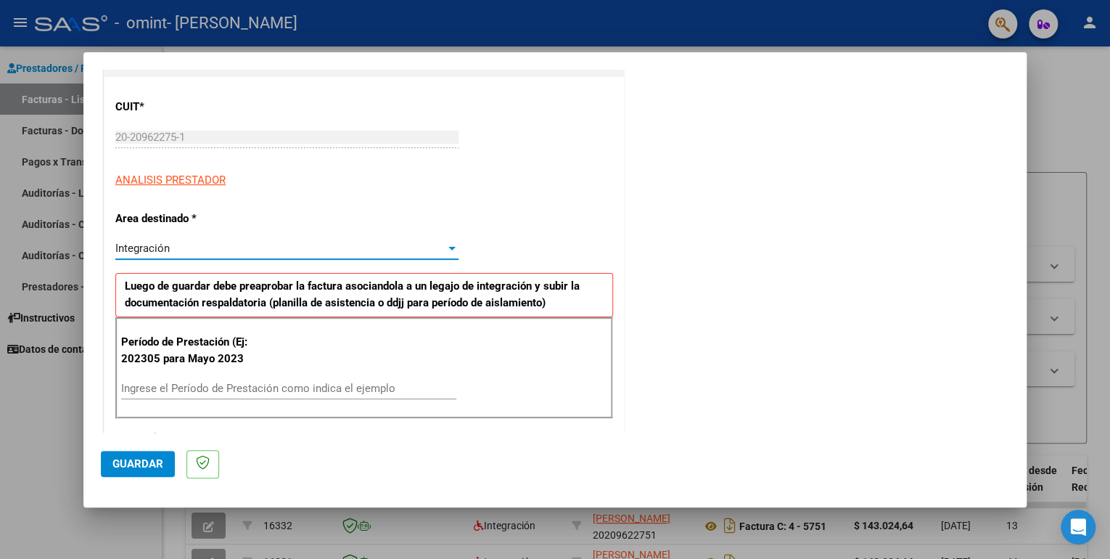
click at [255, 384] on input "Ingrese el Período de Prestación como indica el ejemplo" at bounding box center [288, 388] width 335 height 13
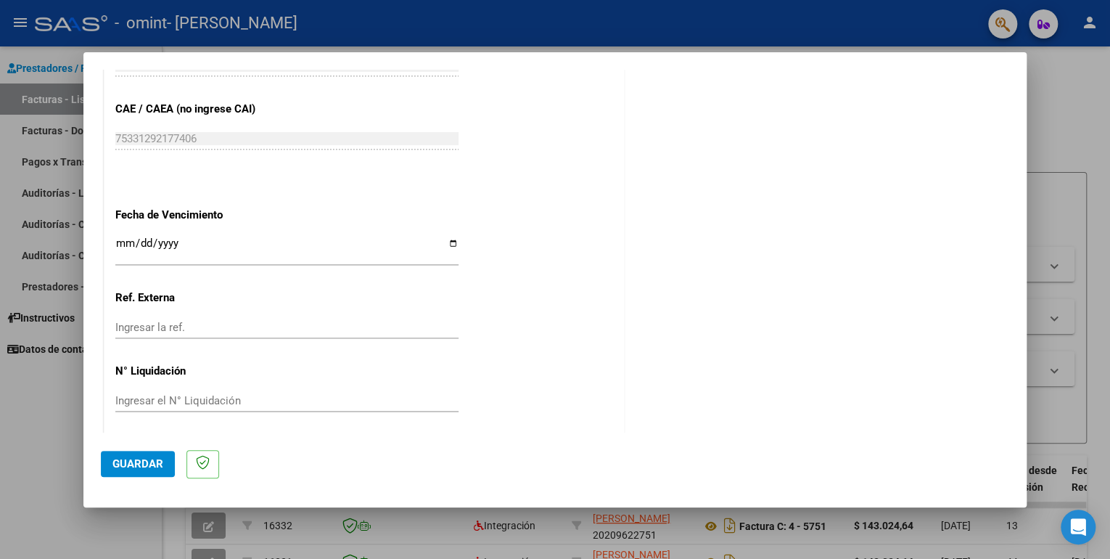
scroll to position [885, 0]
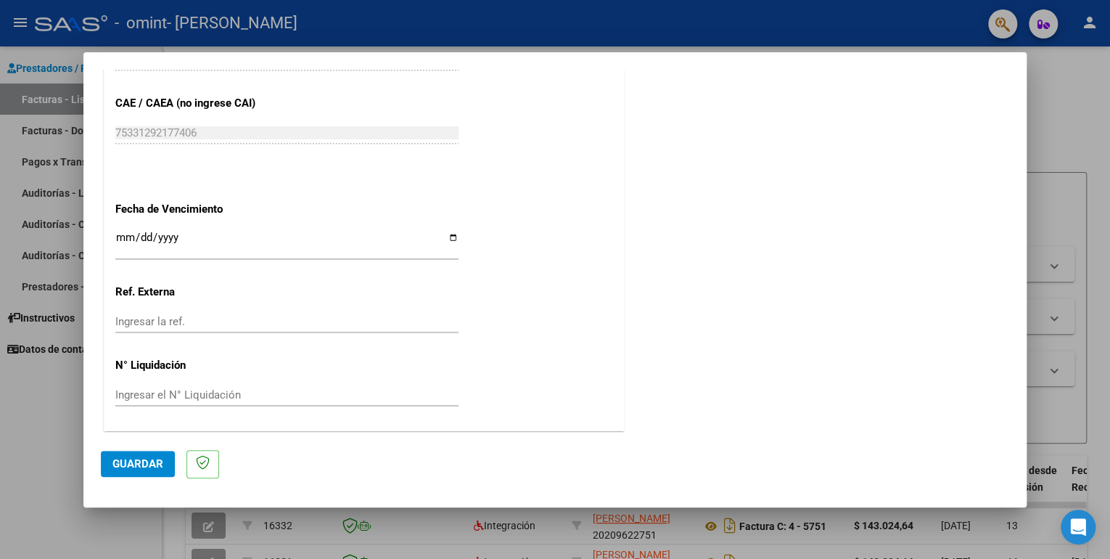
type input "202505"
click at [144, 467] on span "Guardar" at bounding box center [137, 463] width 51 height 13
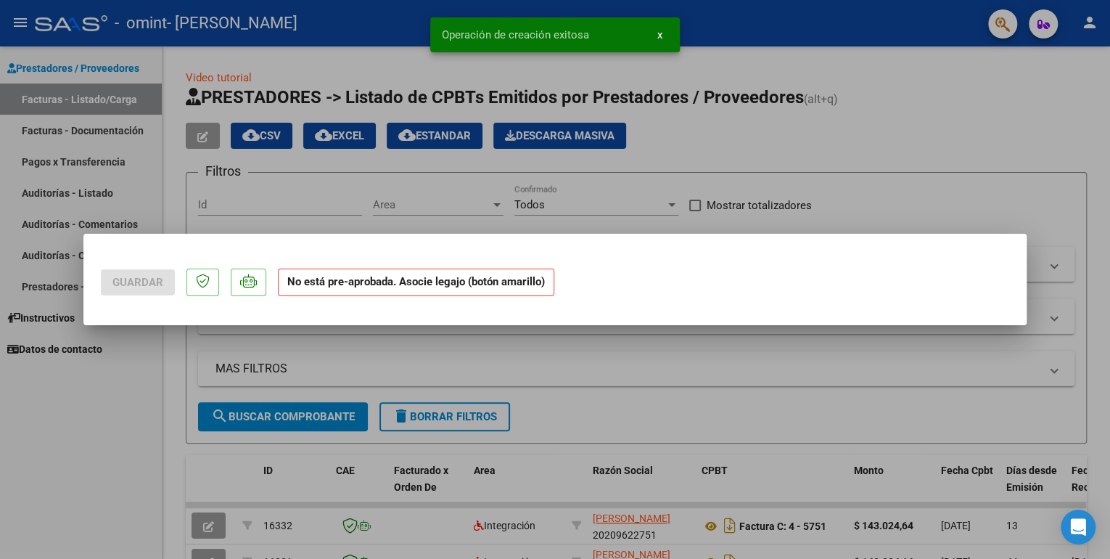
scroll to position [0, 0]
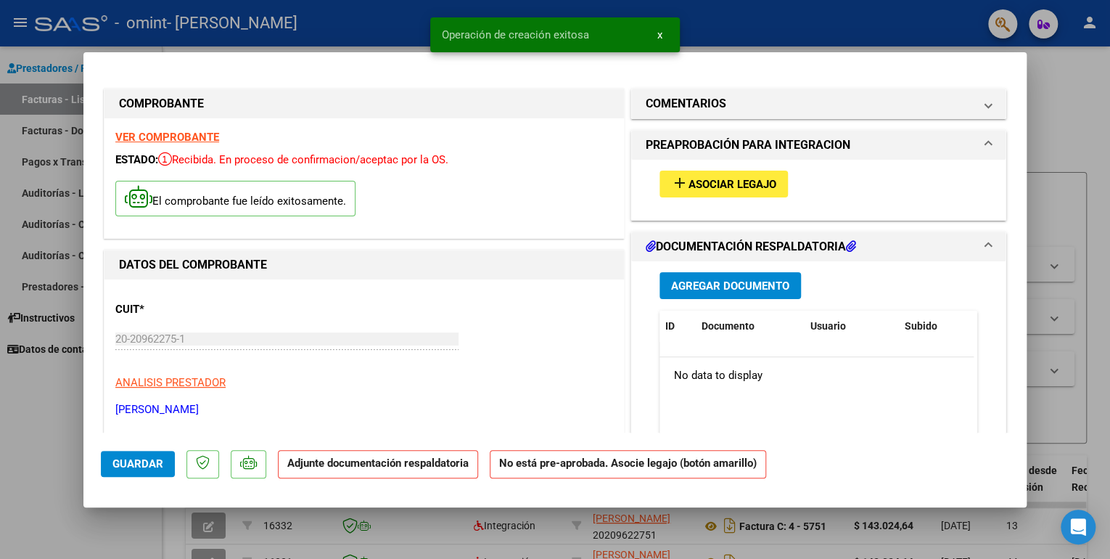
click at [749, 185] on span "Asociar Legajo" at bounding box center [733, 184] width 88 height 13
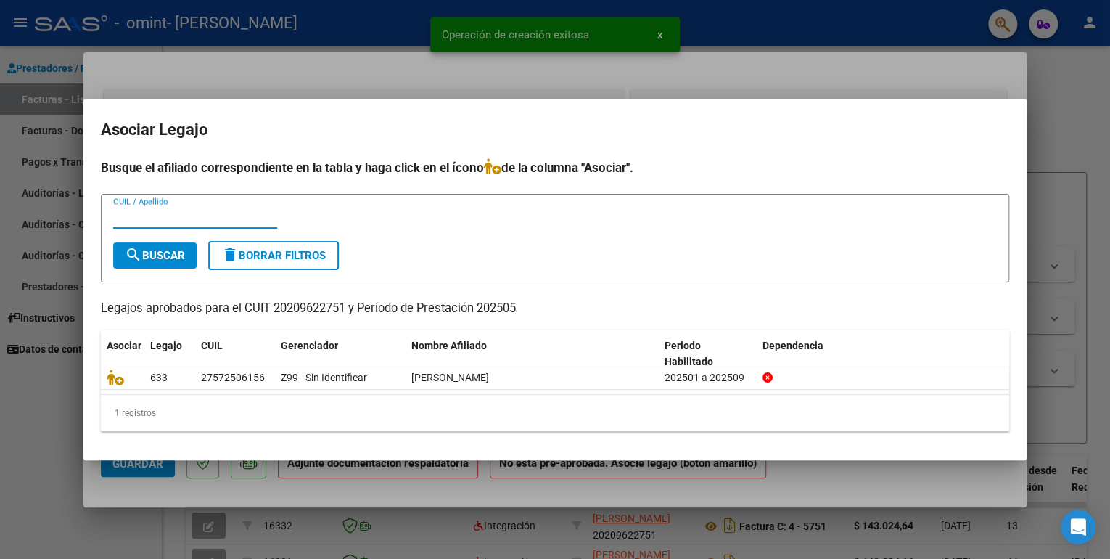
click at [202, 221] on input "CUIL / Apellido" at bounding box center [195, 216] width 164 height 13
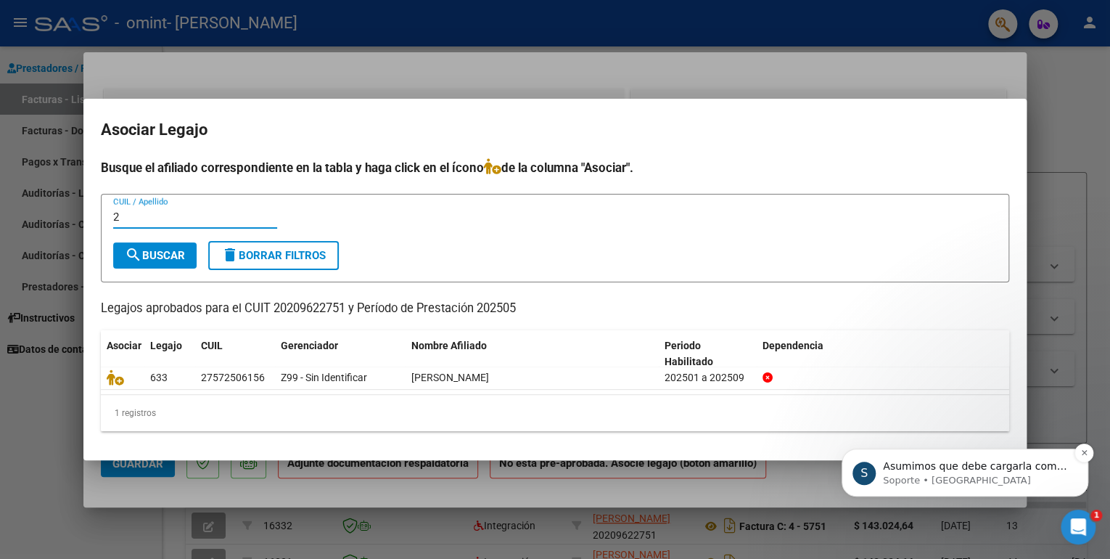
type input "2"
click at [982, 472] on p "Asumimos que debe cargarla como una nueva y anular la anterior con una nota de …" at bounding box center [976, 466] width 187 height 15
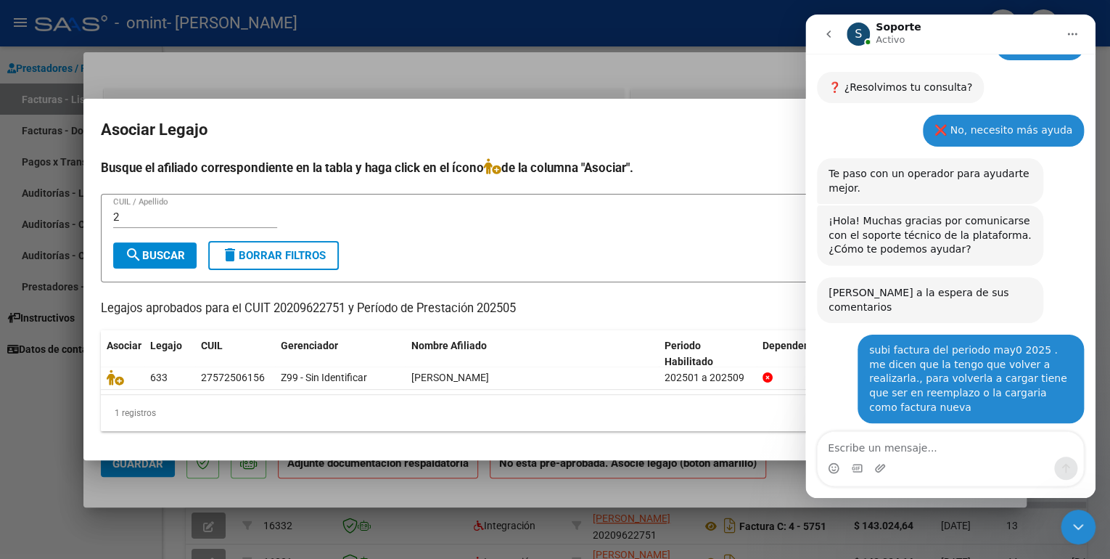
scroll to position [861, 0]
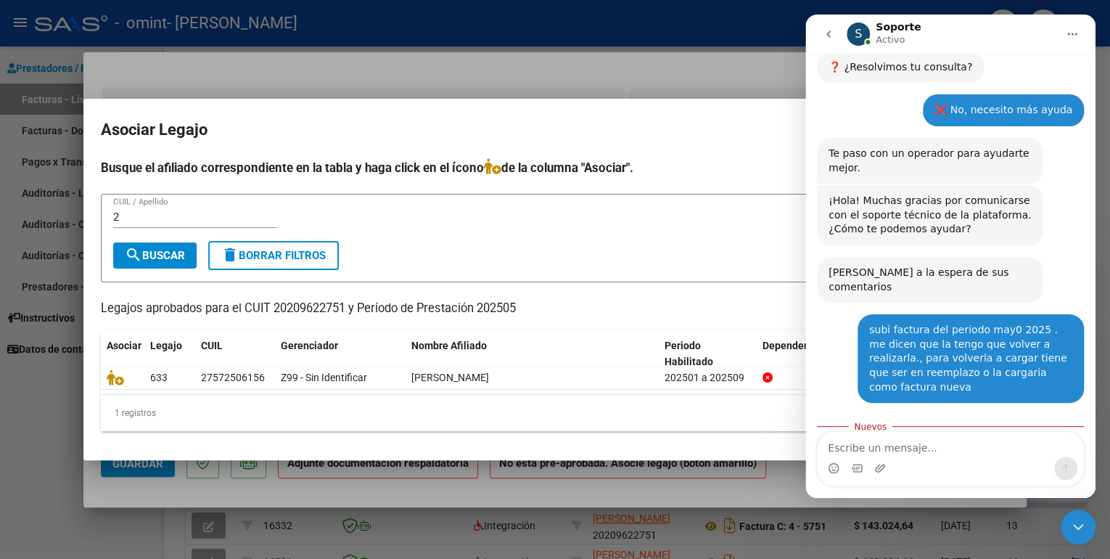
click at [1072, 35] on icon "Inicio" at bounding box center [1072, 34] width 9 height 2
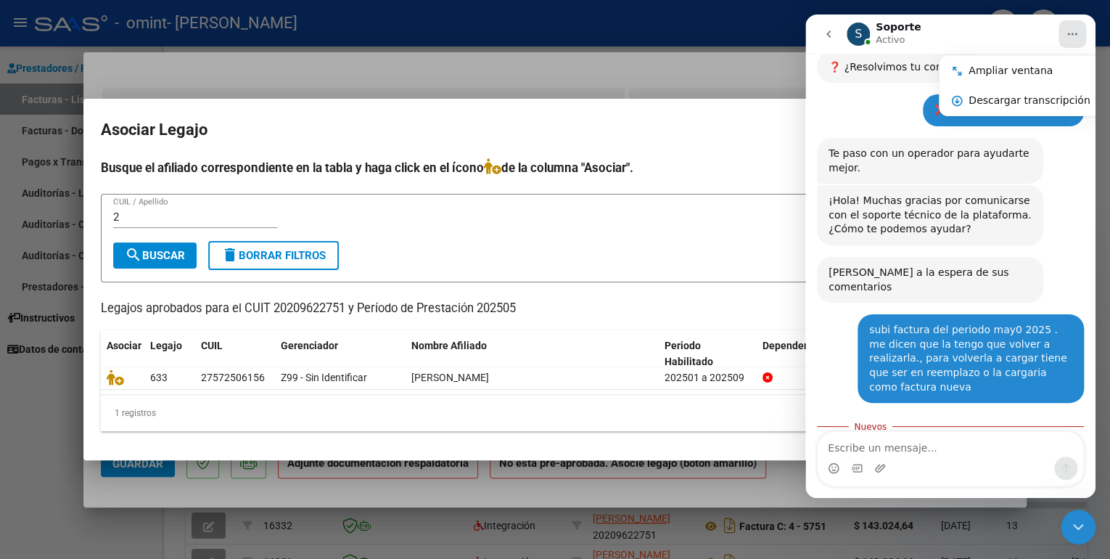
click at [760, 30] on div at bounding box center [555, 279] width 1110 height 559
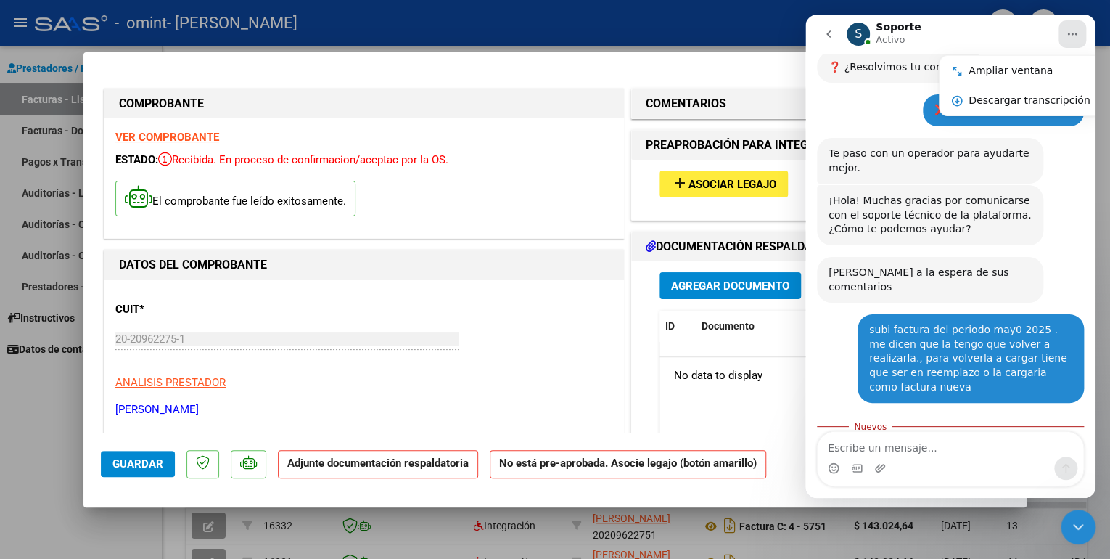
click at [823, 35] on icon "go back" at bounding box center [829, 34] width 12 height 12
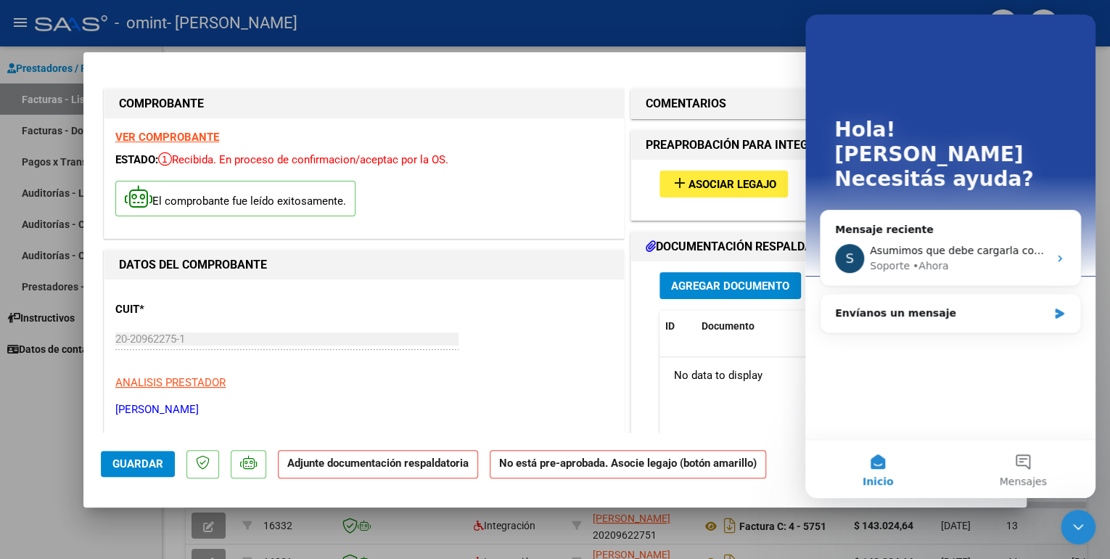
scroll to position [0, 0]
click at [741, 188] on span "Asociar Legajo" at bounding box center [733, 184] width 88 height 13
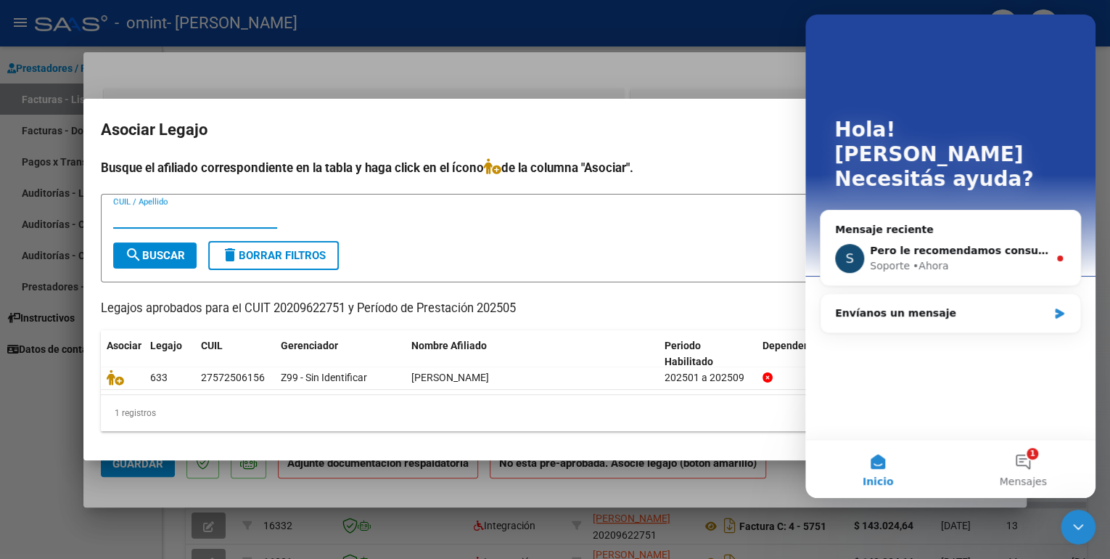
paste input "27-57250615-6"
type input "27-57250615-6"
click at [164, 255] on span "search Buscar" at bounding box center [155, 255] width 60 height 13
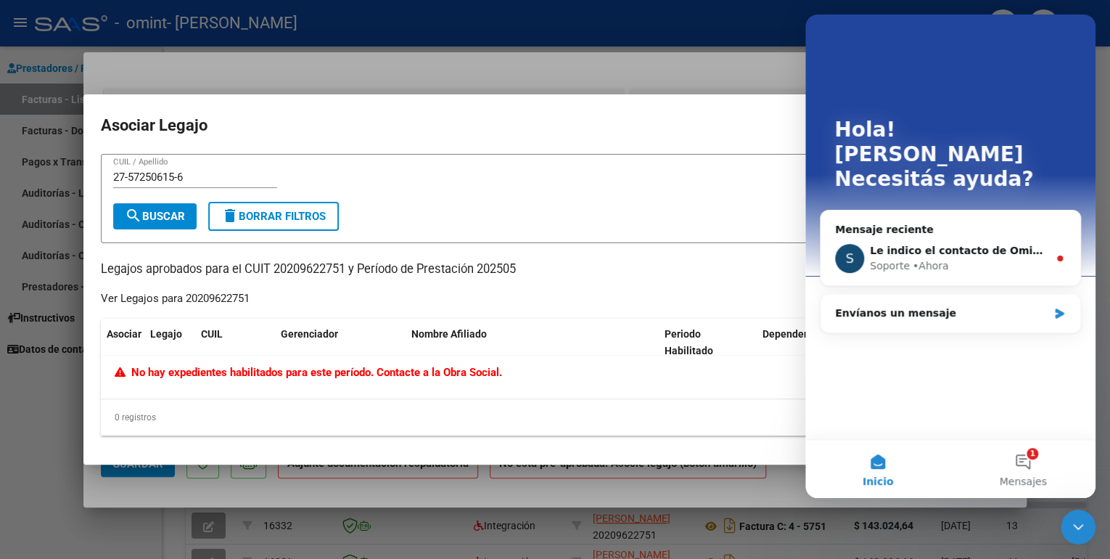
click at [624, 114] on h2 "Asociar Legajo" at bounding box center [555, 126] width 908 height 28
click at [194, 453] on mat-dialog-container "Asociar Legajo 27-57250615-6 CUIL / Apellido search Buscar delete Borrar Filtro…" at bounding box center [554, 279] width 943 height 370
click at [46, 424] on div at bounding box center [555, 279] width 1110 height 559
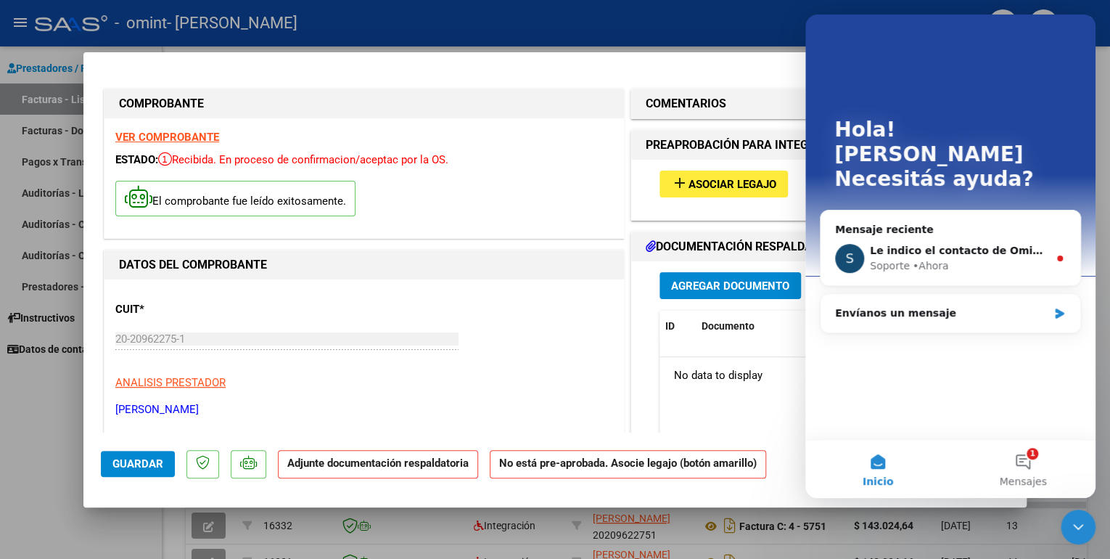
click at [714, 279] on span "Agregar Documento" at bounding box center [730, 285] width 118 height 13
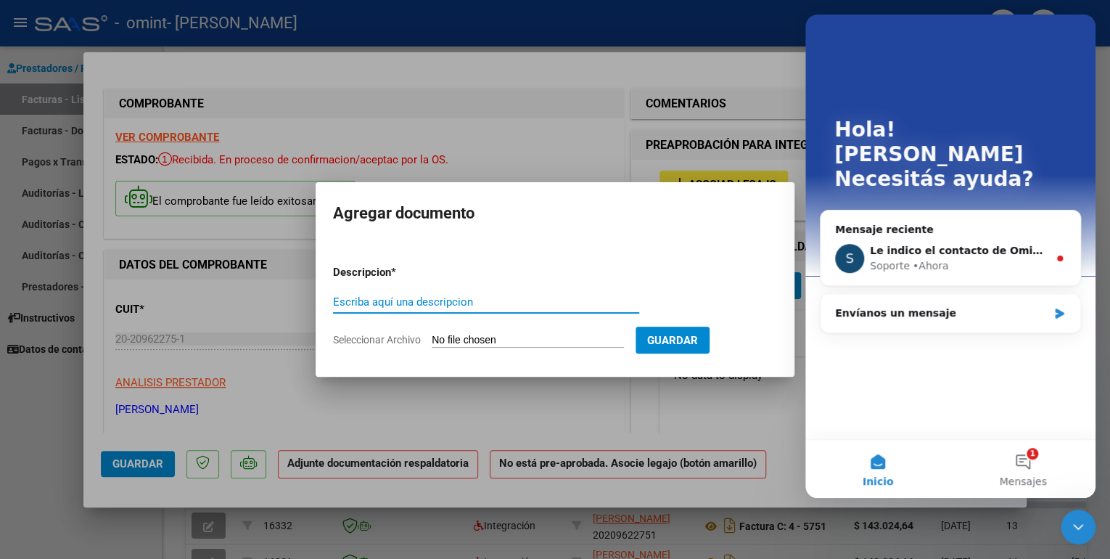
click at [460, 337] on input "Seleccionar Archivo" at bounding box center [528, 341] width 192 height 14
click at [463, 301] on input "Escriba aquí una descripcion" at bounding box center [486, 301] width 306 height 13
type input "planilla de asistencia mayo 2025"
click at [474, 339] on input "Seleccionar Archivo" at bounding box center [528, 341] width 192 height 14
type input "C:\fakepath\ASISTENCIA MAYO 2025- BRUNELLA MAIER--318.pdf"
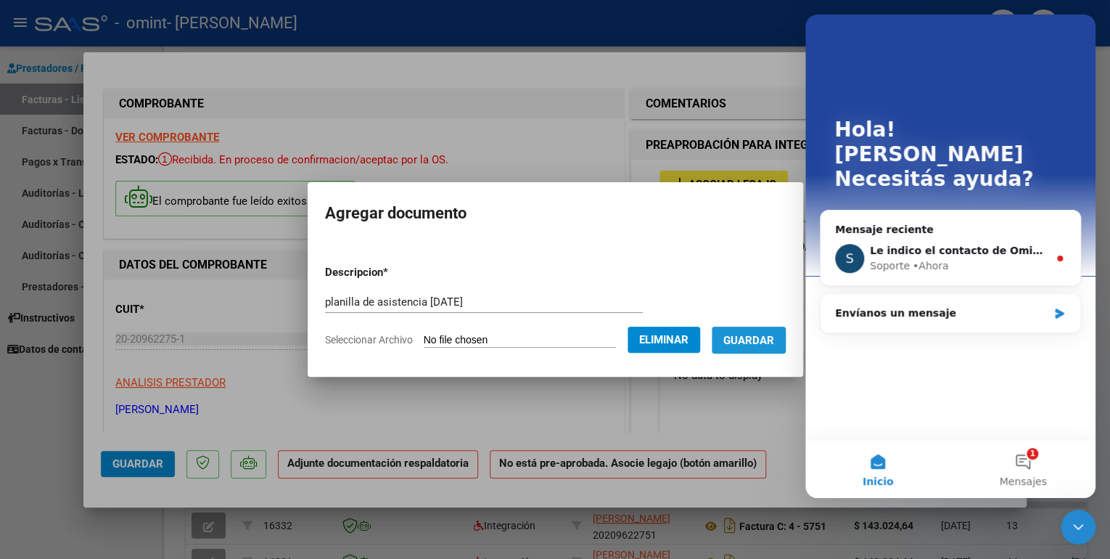
click at [749, 337] on span "Guardar" at bounding box center [748, 340] width 51 height 13
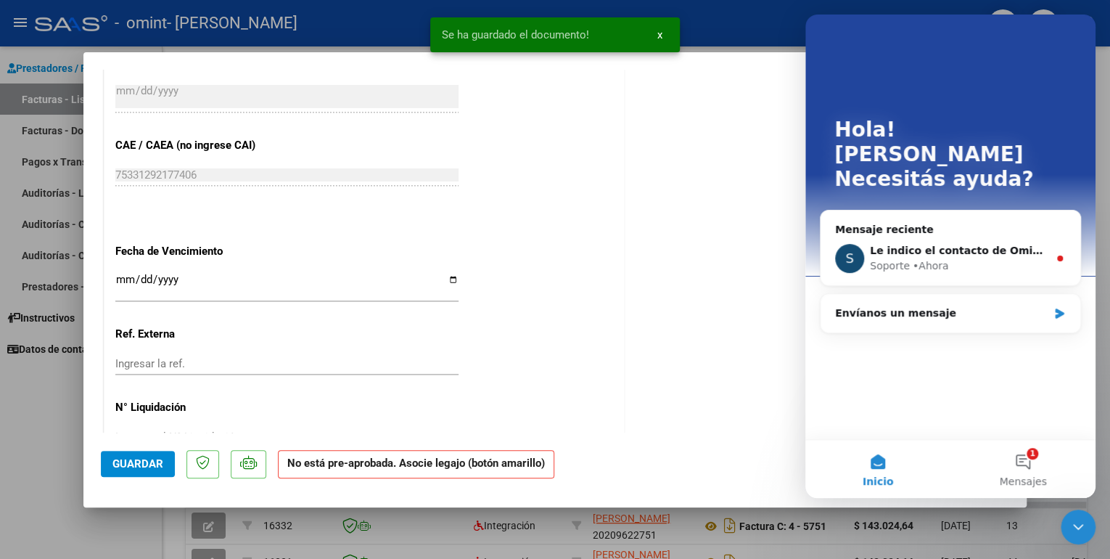
scroll to position [896, 0]
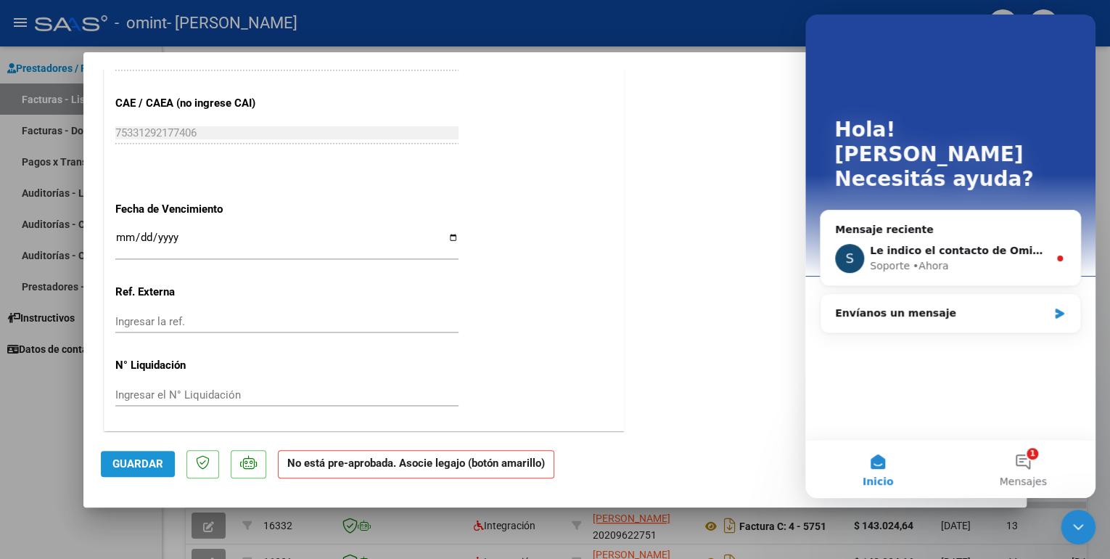
click at [131, 470] on button "Guardar" at bounding box center [138, 464] width 74 height 26
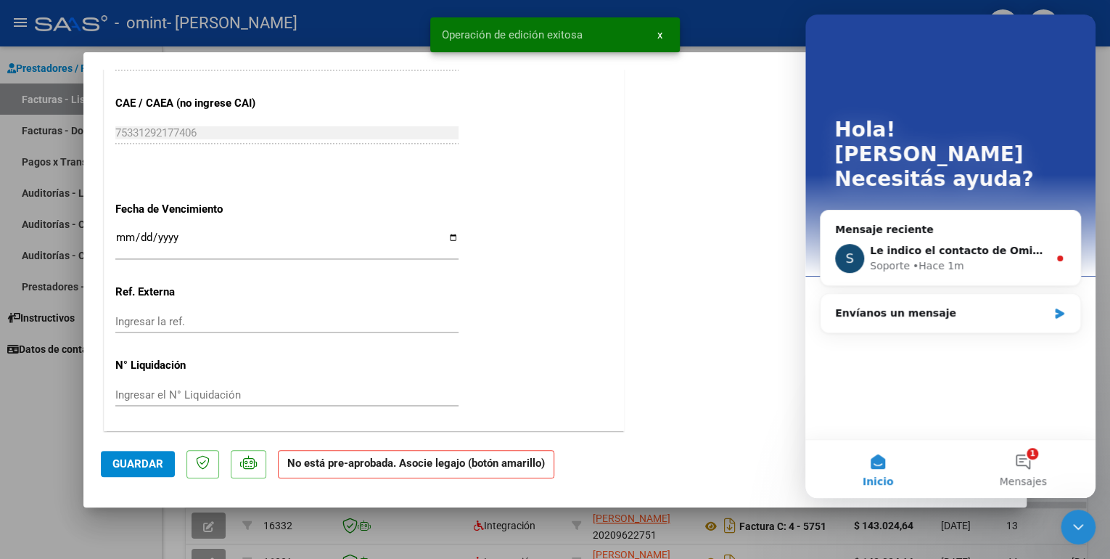
click at [659, 35] on span "x" at bounding box center [659, 34] width 5 height 13
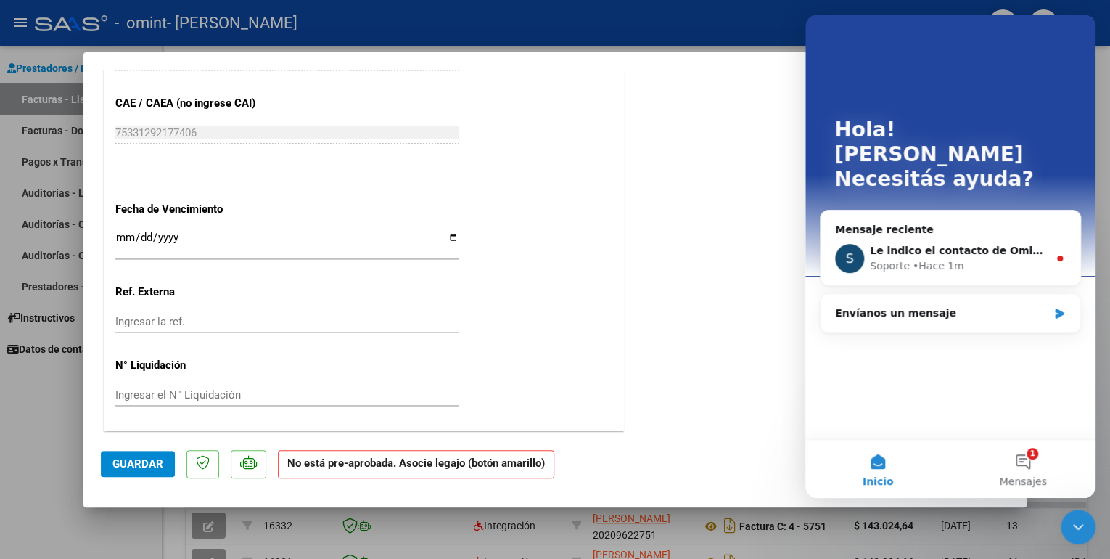
click at [702, 30] on div at bounding box center [555, 279] width 1110 height 559
type input "$ 0,00"
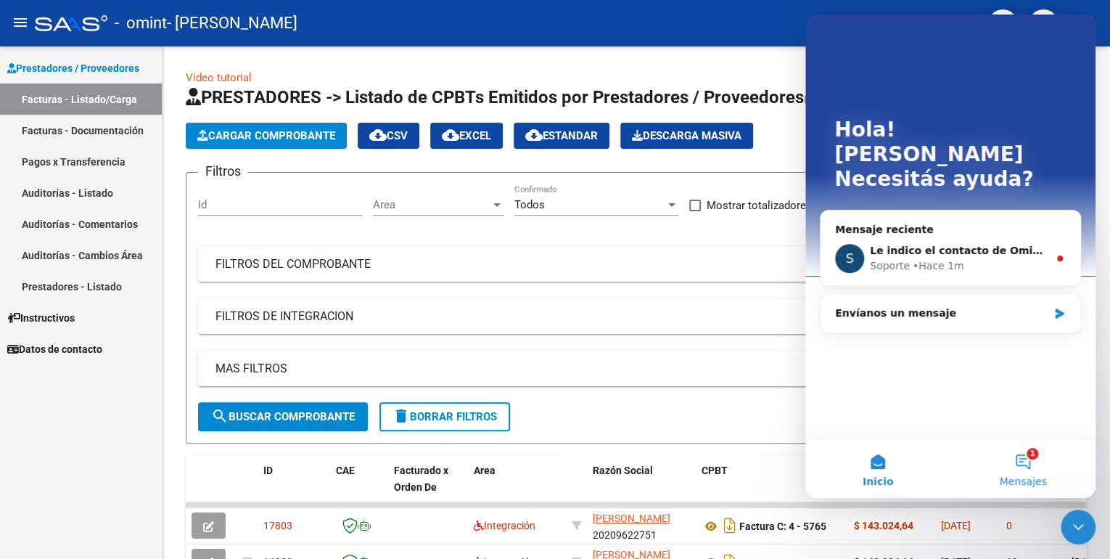
click at [1020, 457] on button "1 Mensajes" at bounding box center [1022, 469] width 145 height 58
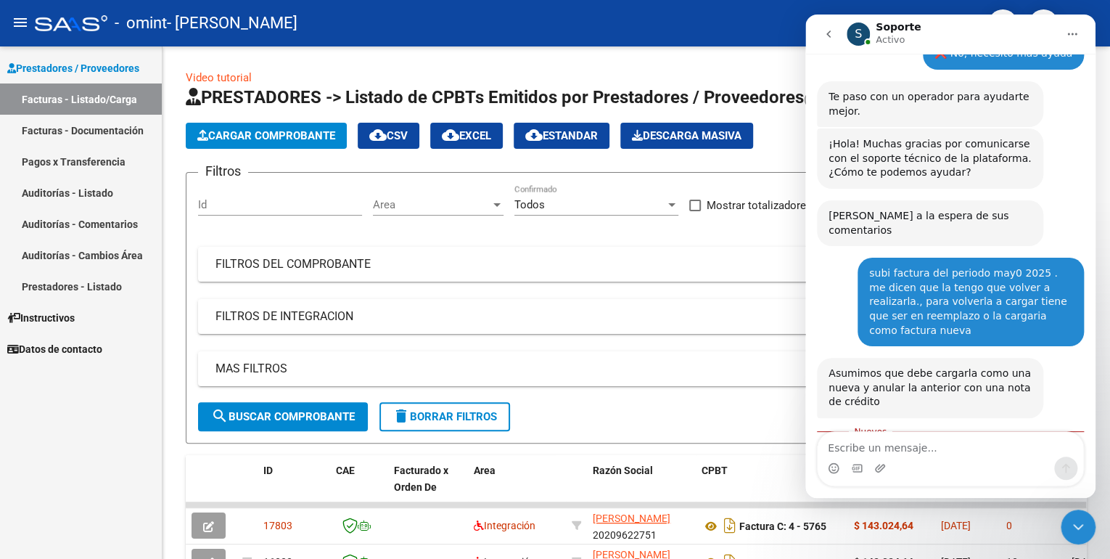
scroll to position [969, 0]
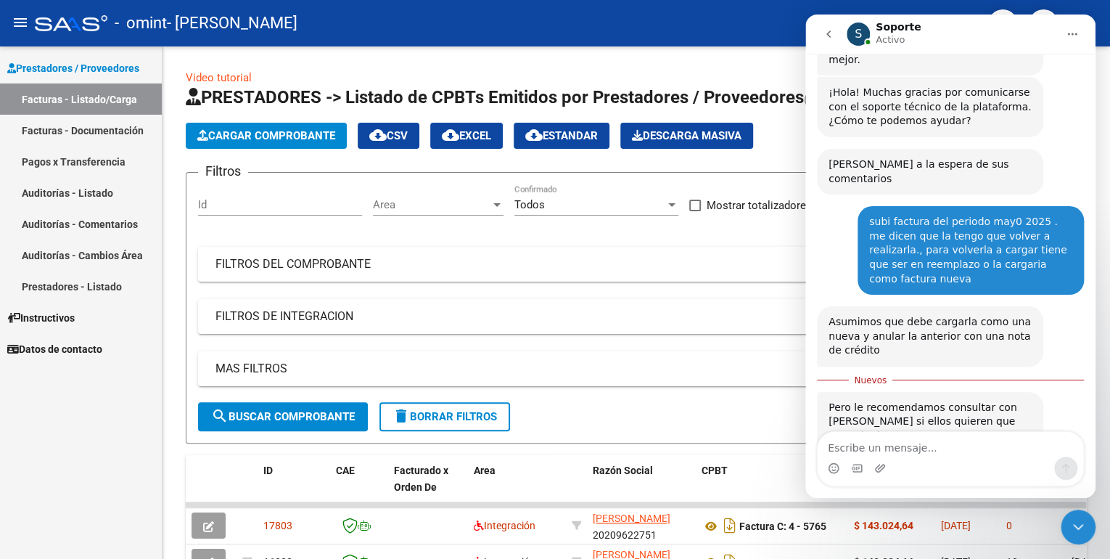
click at [102, 430] on div "Prestadores / Proveedores Facturas - Listado/Carga Facturas - Documentación Pag…" at bounding box center [81, 302] width 162 height 512
click at [308, 57] on div "Video tutorial PRESTADORES -> Listado de CPBTs Emitidos por Prestadores / Prove…" at bounding box center [637, 429] width 948 height 767
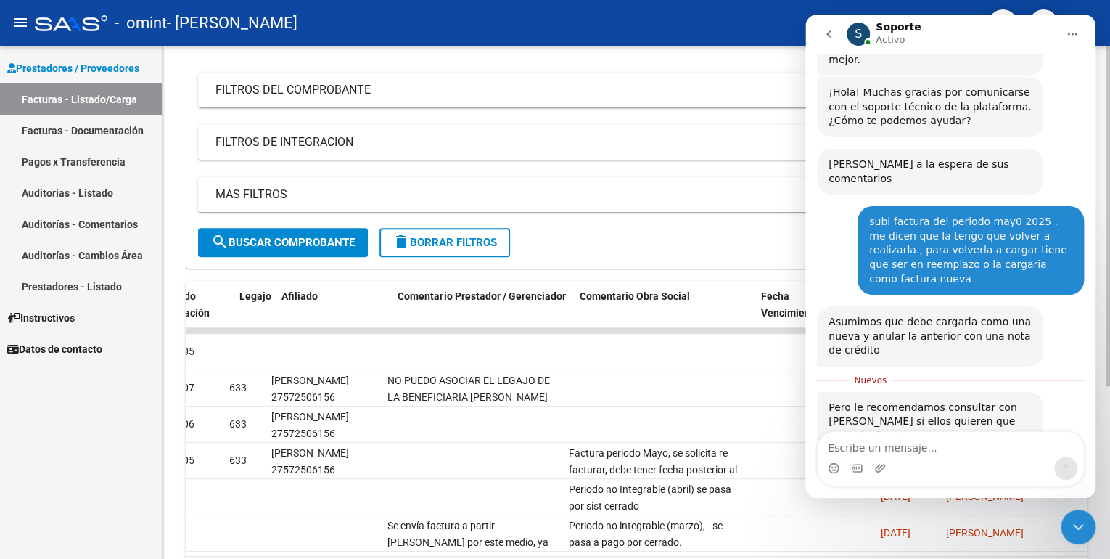
scroll to position [0, 1912]
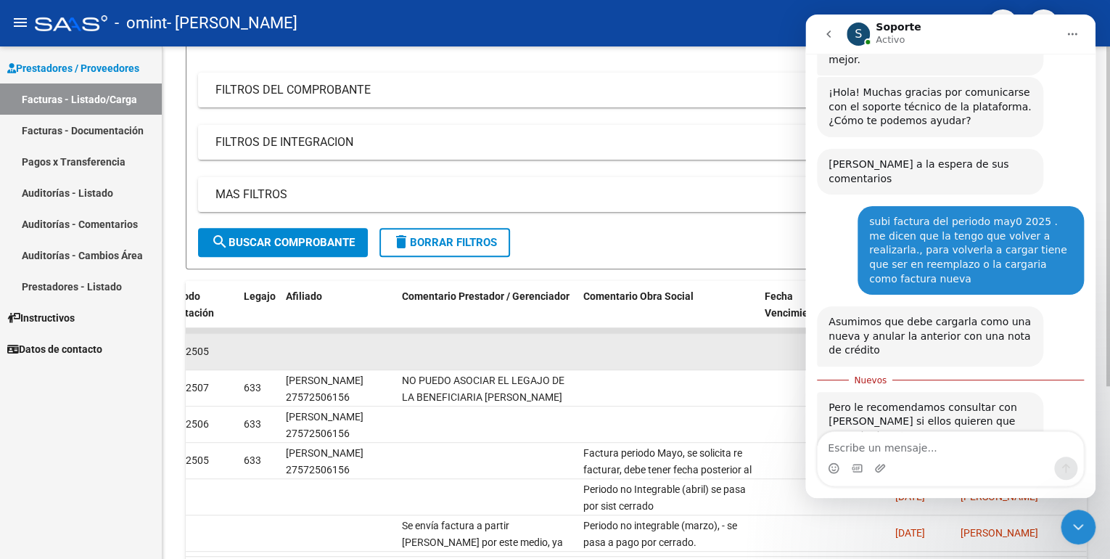
click at [479, 350] on datatable-body-cell at bounding box center [486, 352] width 181 height 36
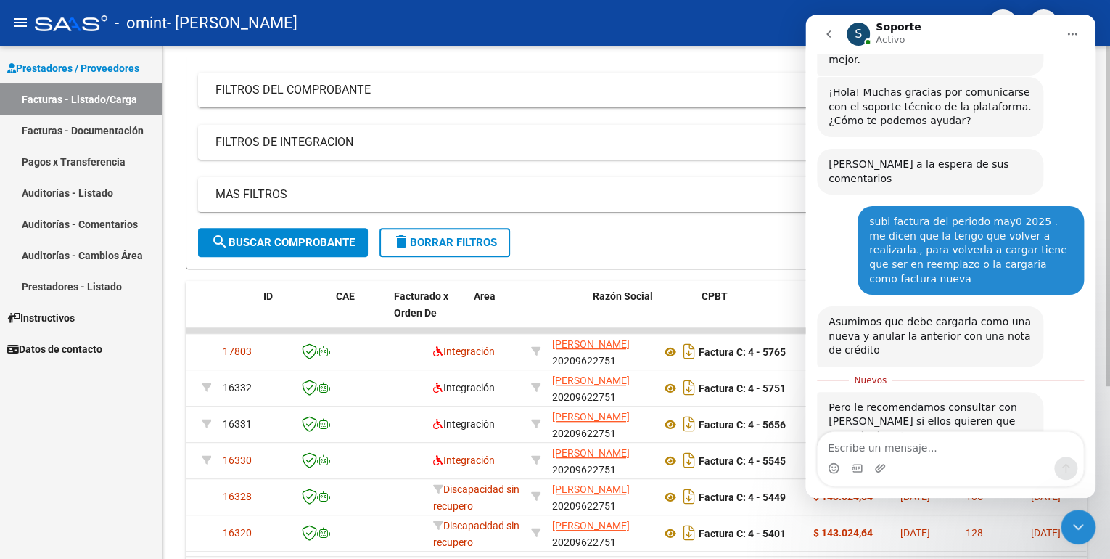
scroll to position [0, 0]
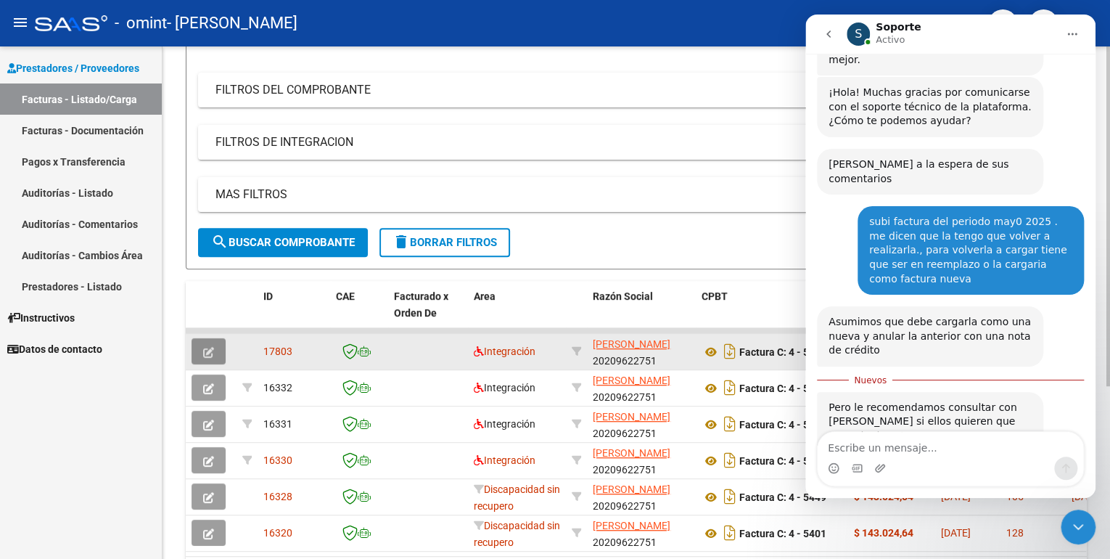
click at [209, 354] on icon "button" at bounding box center [208, 352] width 11 height 11
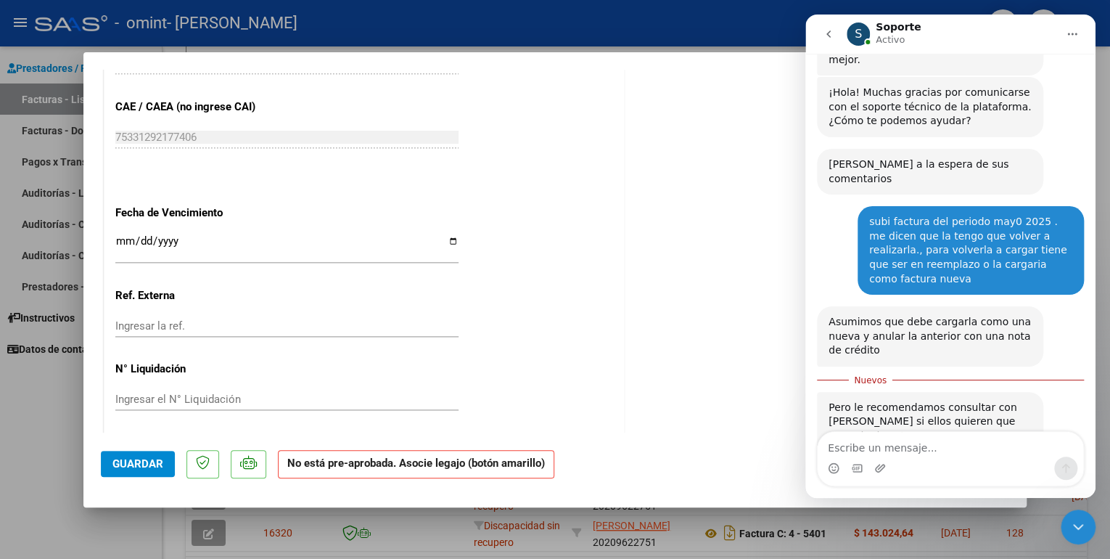
scroll to position [842, 0]
drag, startPoint x: 717, startPoint y: 462, endPoint x: 670, endPoint y: 469, distance: 47.0
click at [670, 469] on mat-dialog-actions "Guardar No está pre-aprobada. Asocie legajo (botón amarillo)" at bounding box center [555, 460] width 908 height 57
click at [831, 34] on icon "go back" at bounding box center [829, 34] width 12 height 12
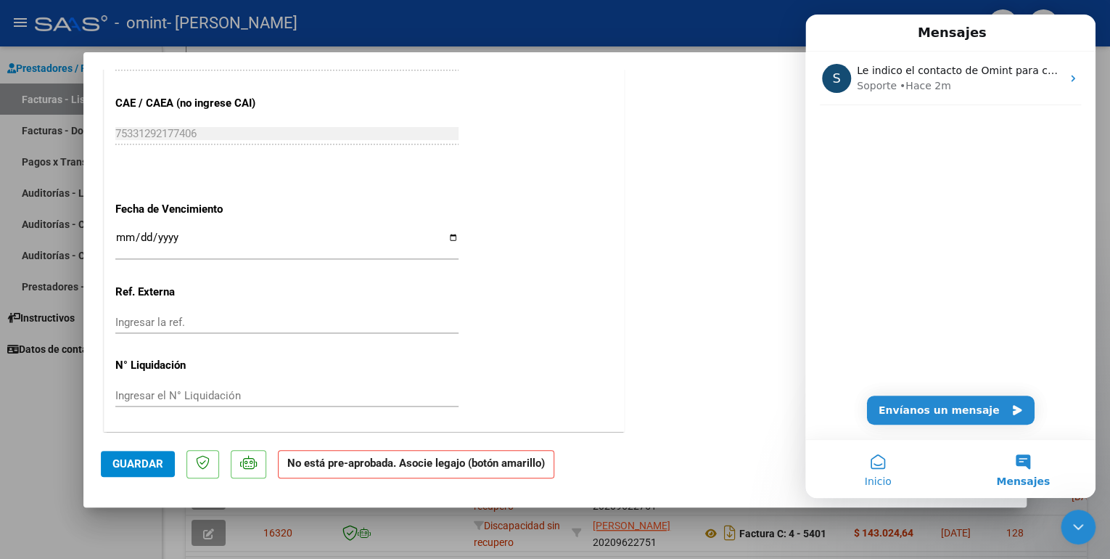
click at [880, 482] on span "Inicio" at bounding box center [877, 481] width 27 height 10
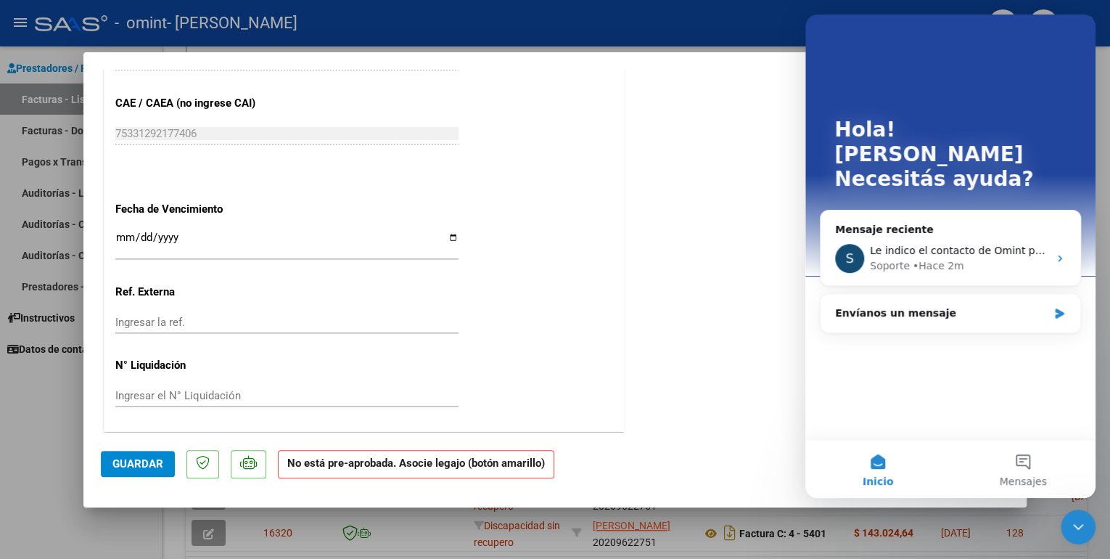
click at [763, 25] on div at bounding box center [555, 279] width 1110 height 559
type input "$ 0,00"
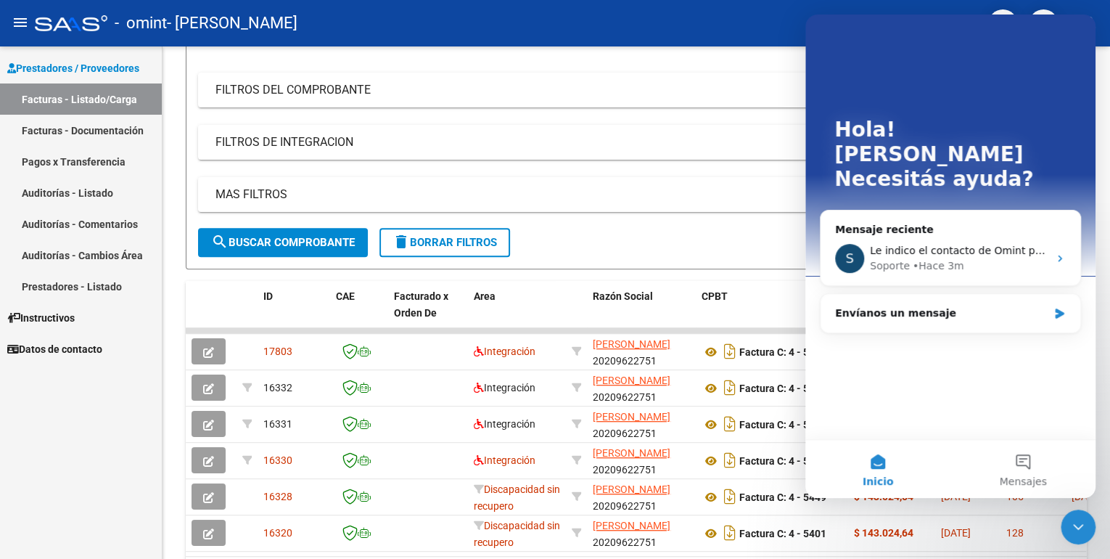
click at [70, 464] on div "Prestadores / Proveedores Facturas - Listado/Carga Facturas - Documentación Pag…" at bounding box center [81, 302] width 162 height 512
drag, startPoint x: 486, startPoint y: 28, endPoint x: 519, endPoint y: 22, distance: 33.2
click at [488, 28] on div "- [PERSON_NAME]" at bounding box center [506, 23] width 942 height 32
